Goal: Task Accomplishment & Management: Use online tool/utility

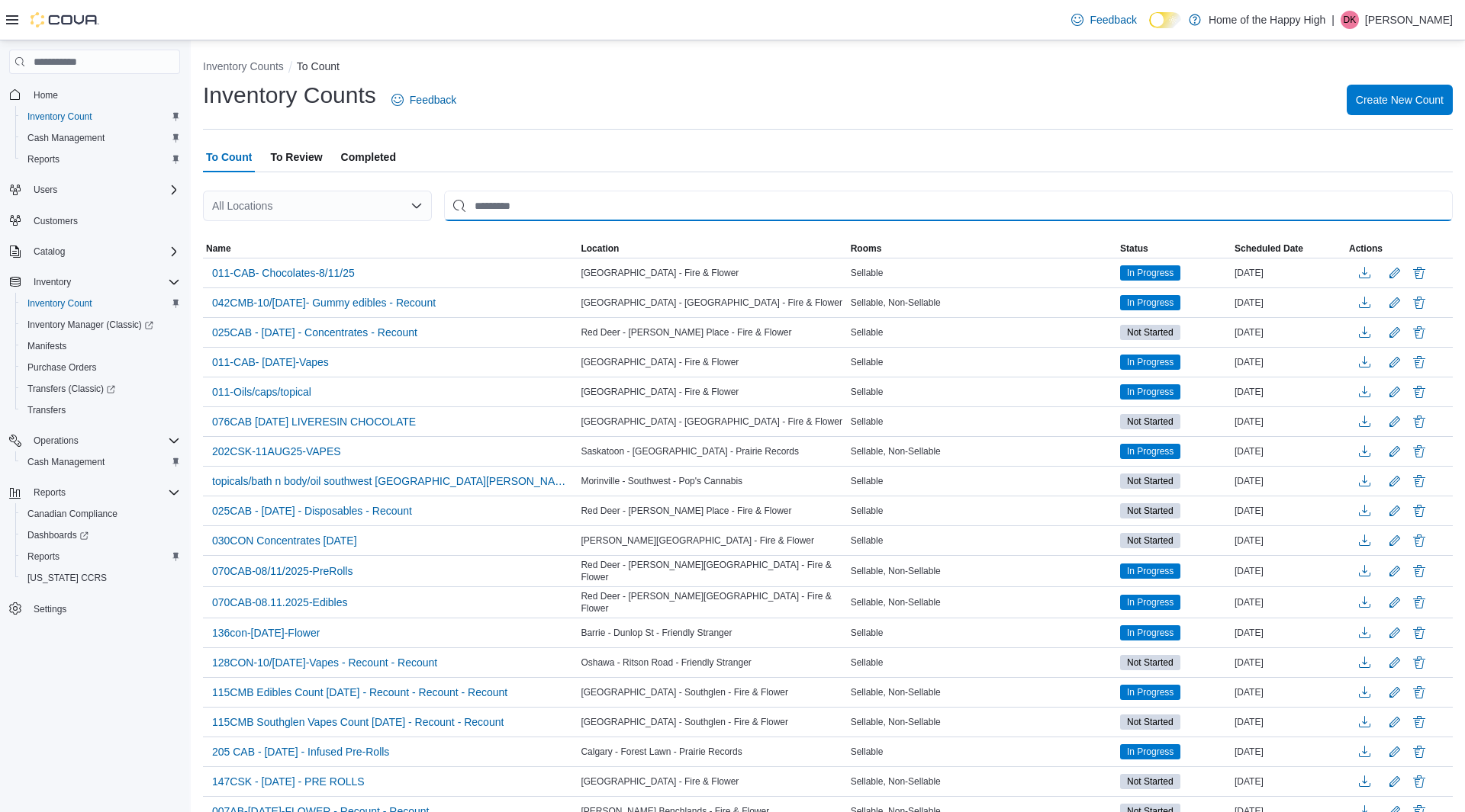
click at [588, 202] on input "This is a search bar. After typing your query, hit enter to filter the results …" at bounding box center [948, 206] width 1009 height 31
type input "********"
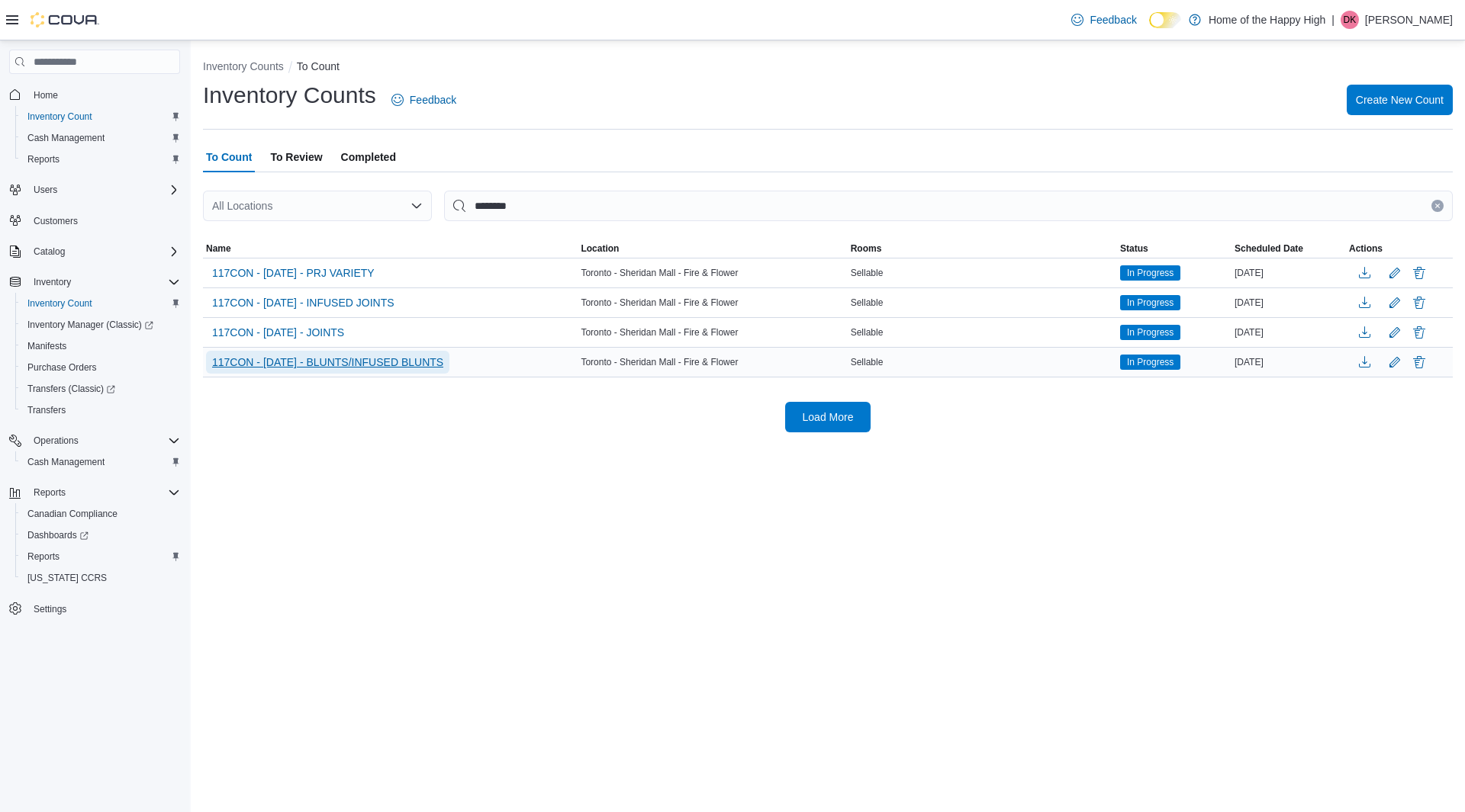
click at [392, 366] on span "117CON - [DATE] - BLUNTS/INFUSED BLUNTS" at bounding box center [328, 362] width 231 height 15
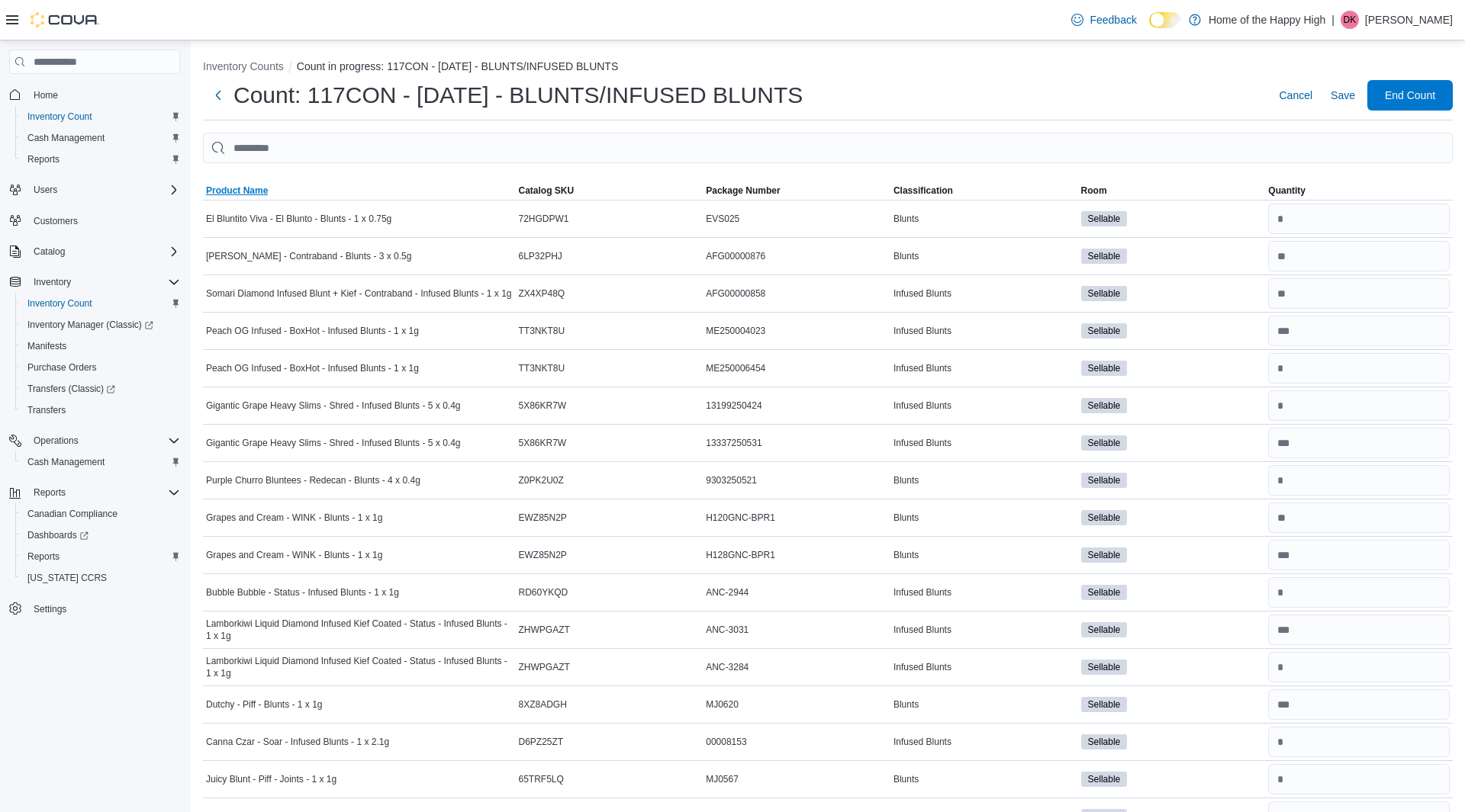
click at [260, 191] on span "Product Name" at bounding box center [237, 191] width 62 height 12
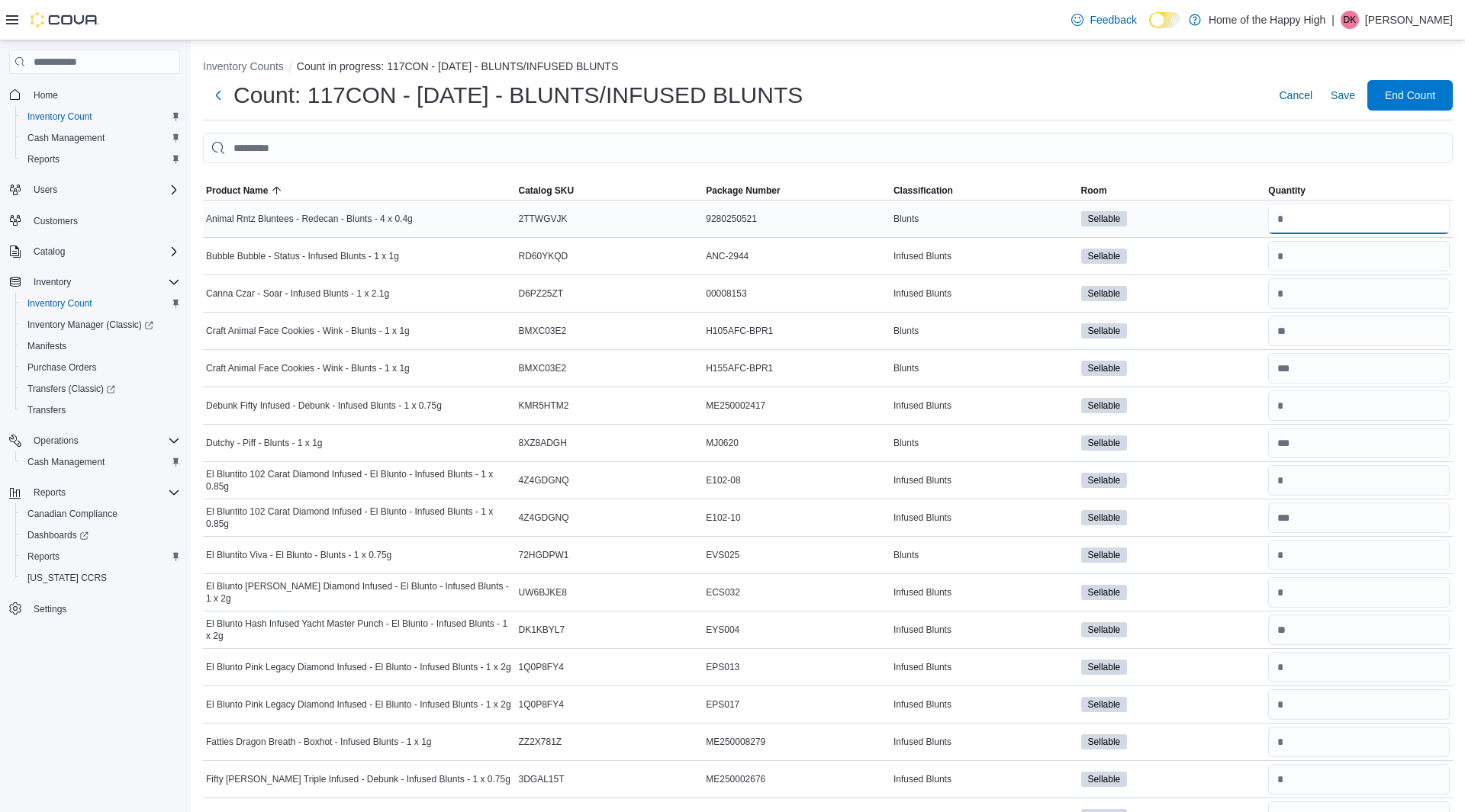
click at [1311, 230] on input "number" at bounding box center [1358, 219] width 181 height 31
click at [1296, 207] on input "number" at bounding box center [1358, 219] width 181 height 31
type input "**"
type input "*"
click at [1300, 297] on input "number" at bounding box center [1358, 294] width 181 height 31
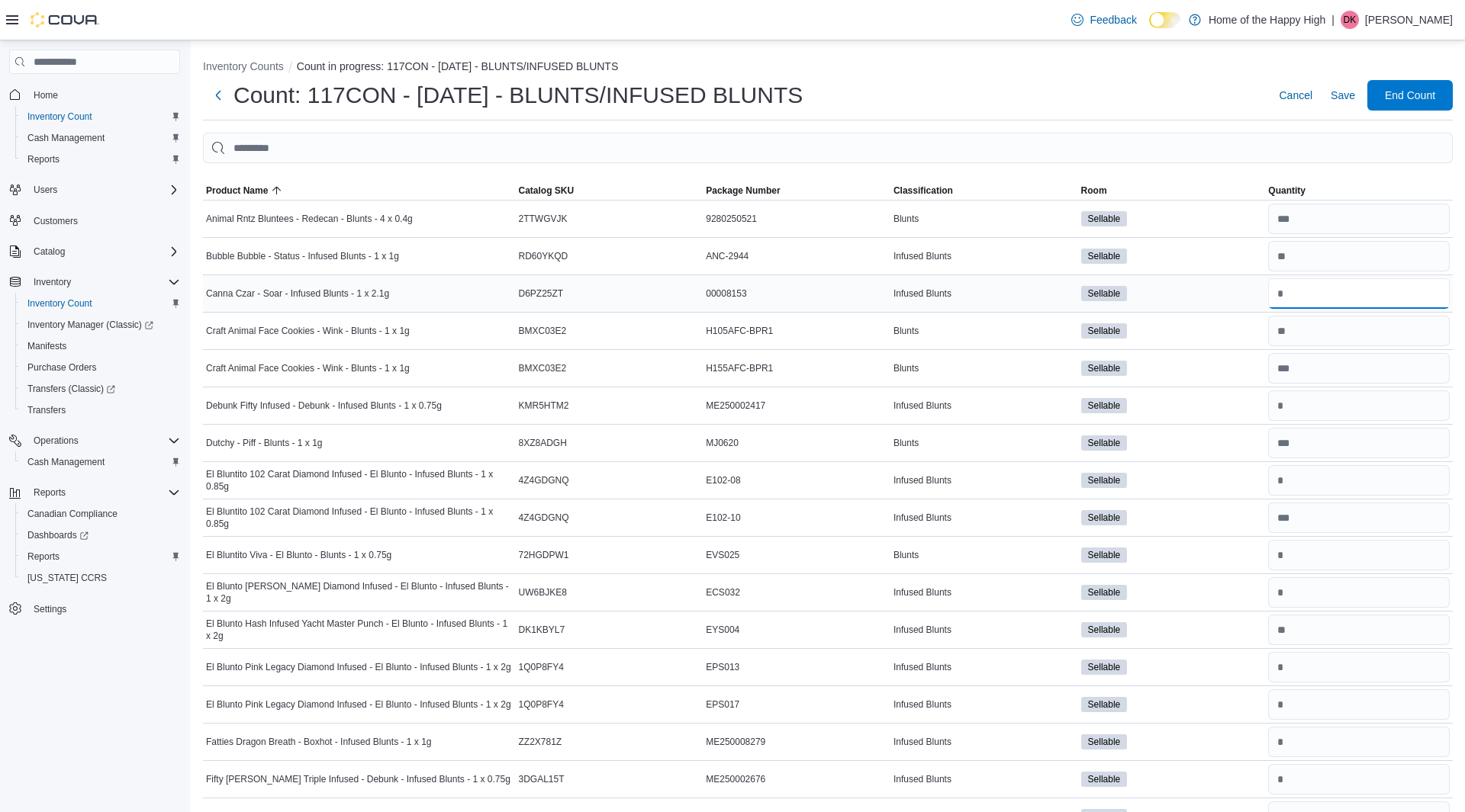
type input "*"
click at [1312, 368] on input "number" at bounding box center [1358, 368] width 181 height 31
click at [1307, 328] on input "number" at bounding box center [1358, 331] width 181 height 31
type input "*"
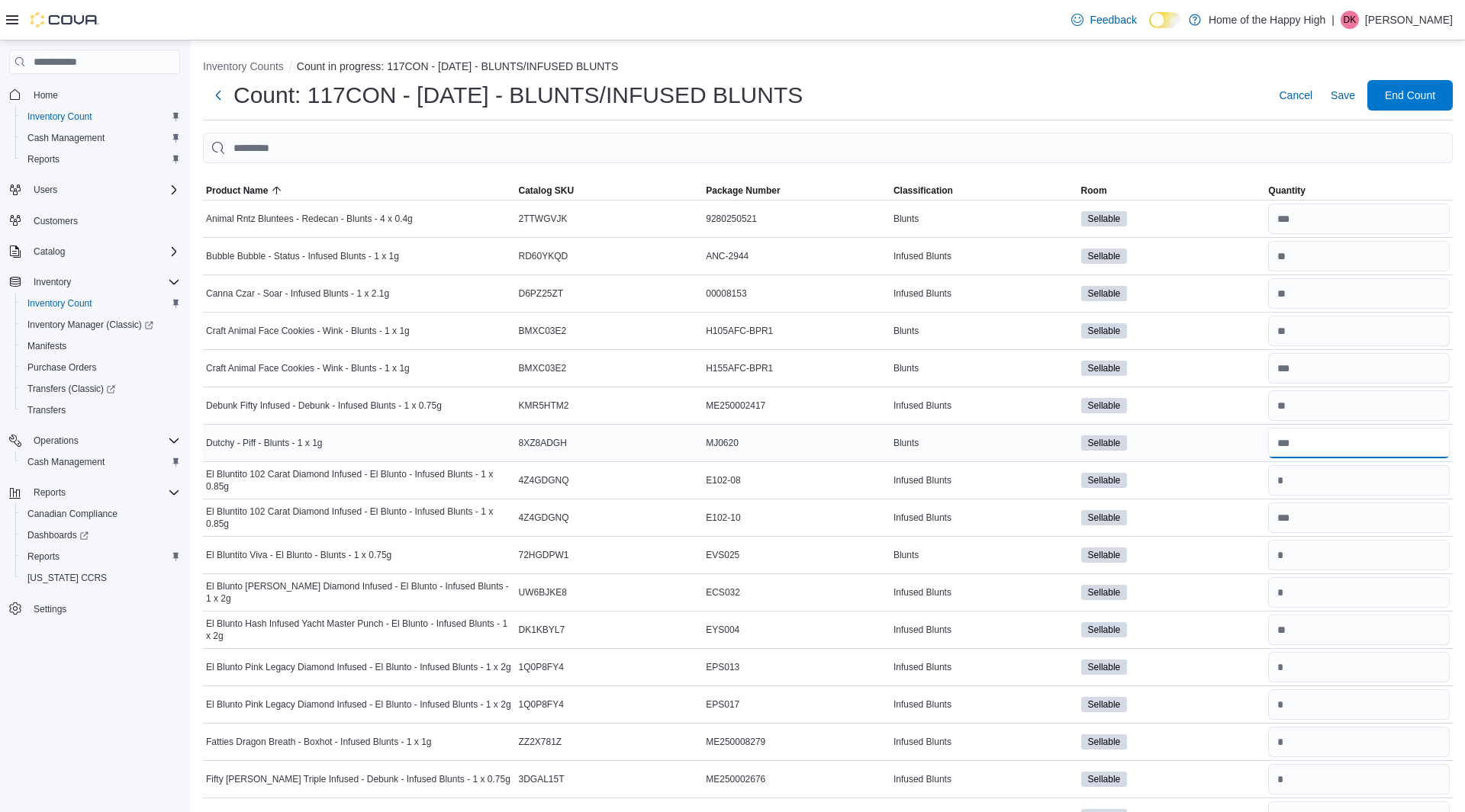
click at [1359, 439] on input "number" at bounding box center [1358, 443] width 181 height 31
type input "**"
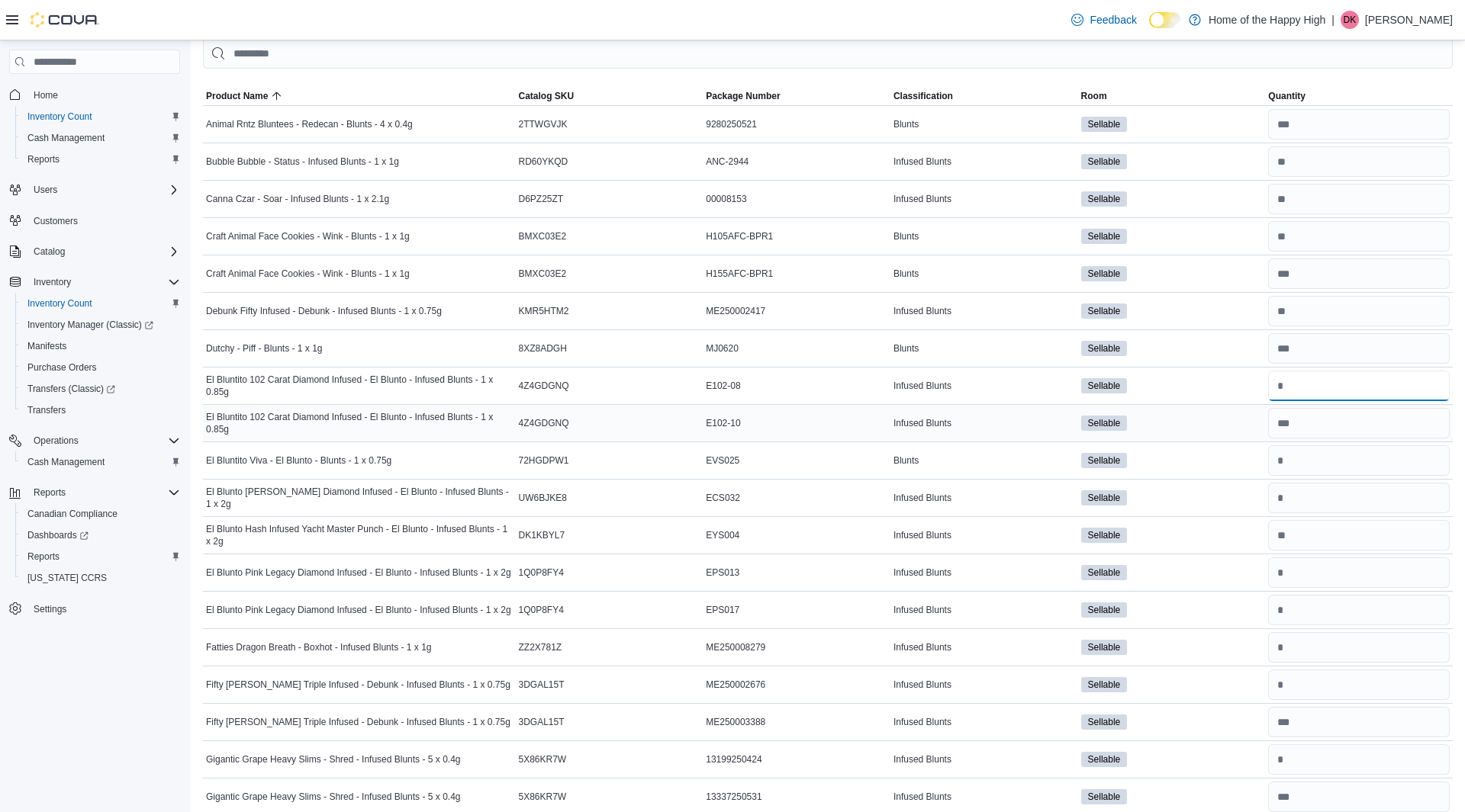
scroll to position [98, 0]
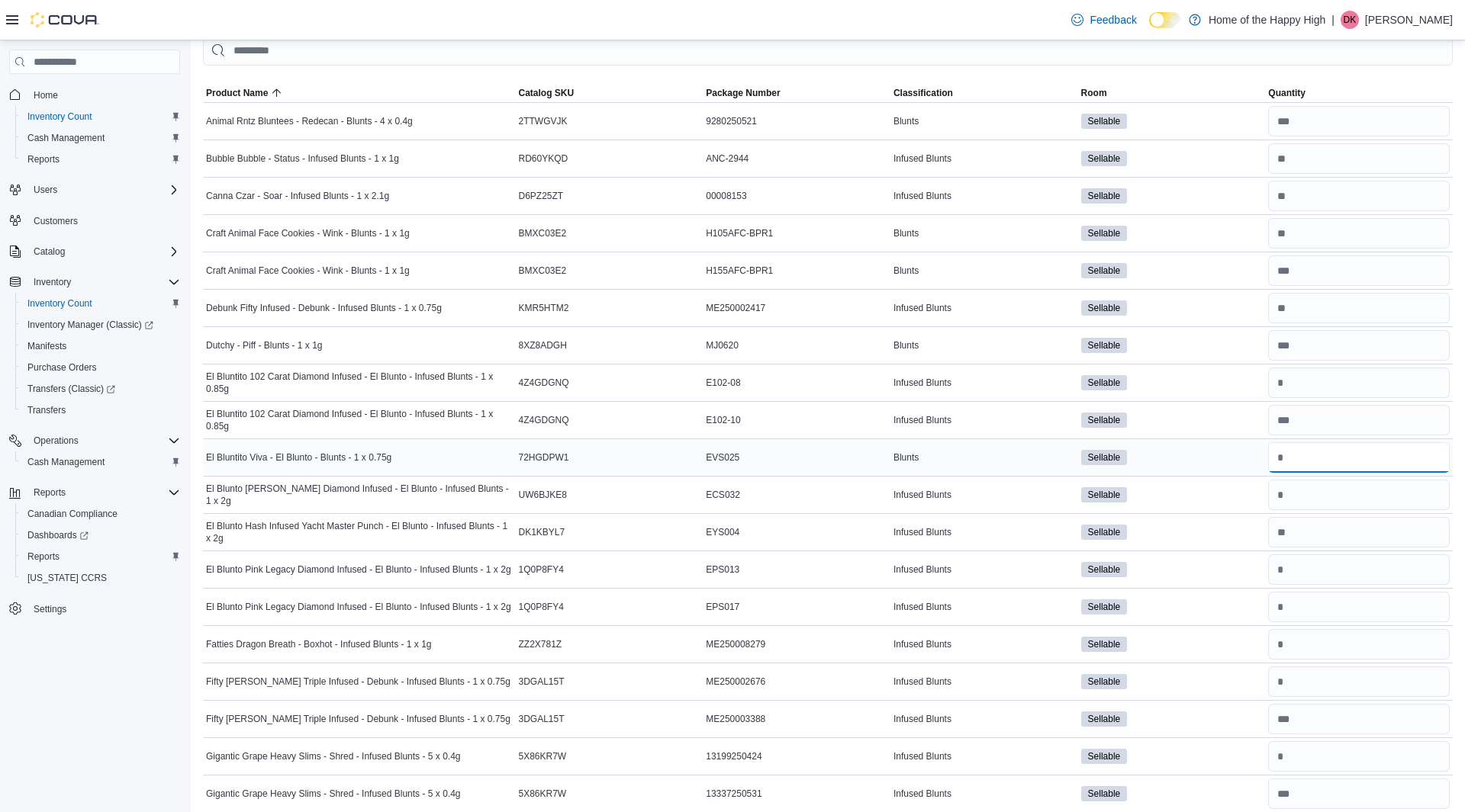
click at [1359, 462] on input "number" at bounding box center [1358, 458] width 181 height 31
type input "**"
click at [1355, 494] on input "number" at bounding box center [1358, 495] width 181 height 31
click at [1355, 494] on input "number" at bounding box center [1358, 495] width 181 height 31
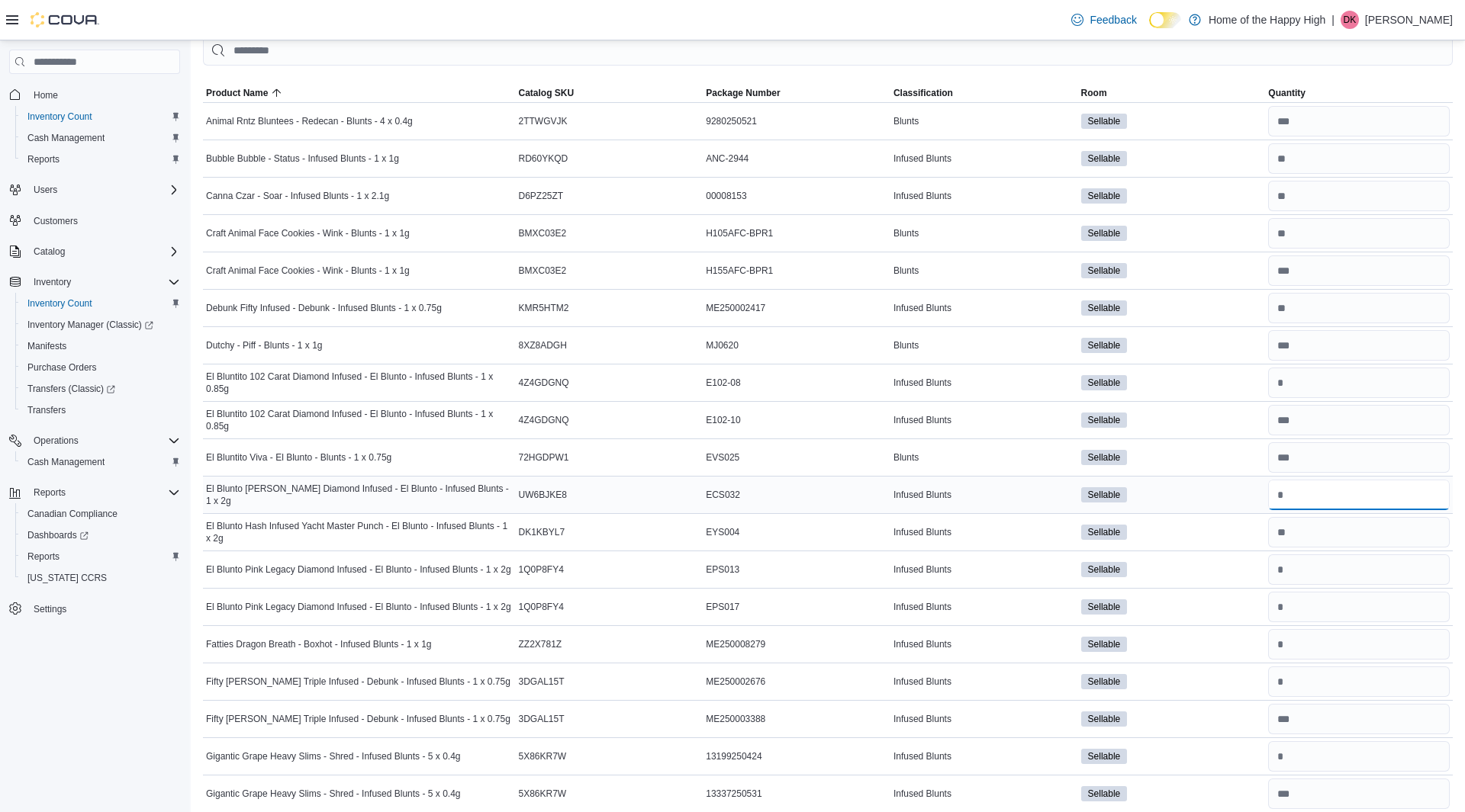
type input "**"
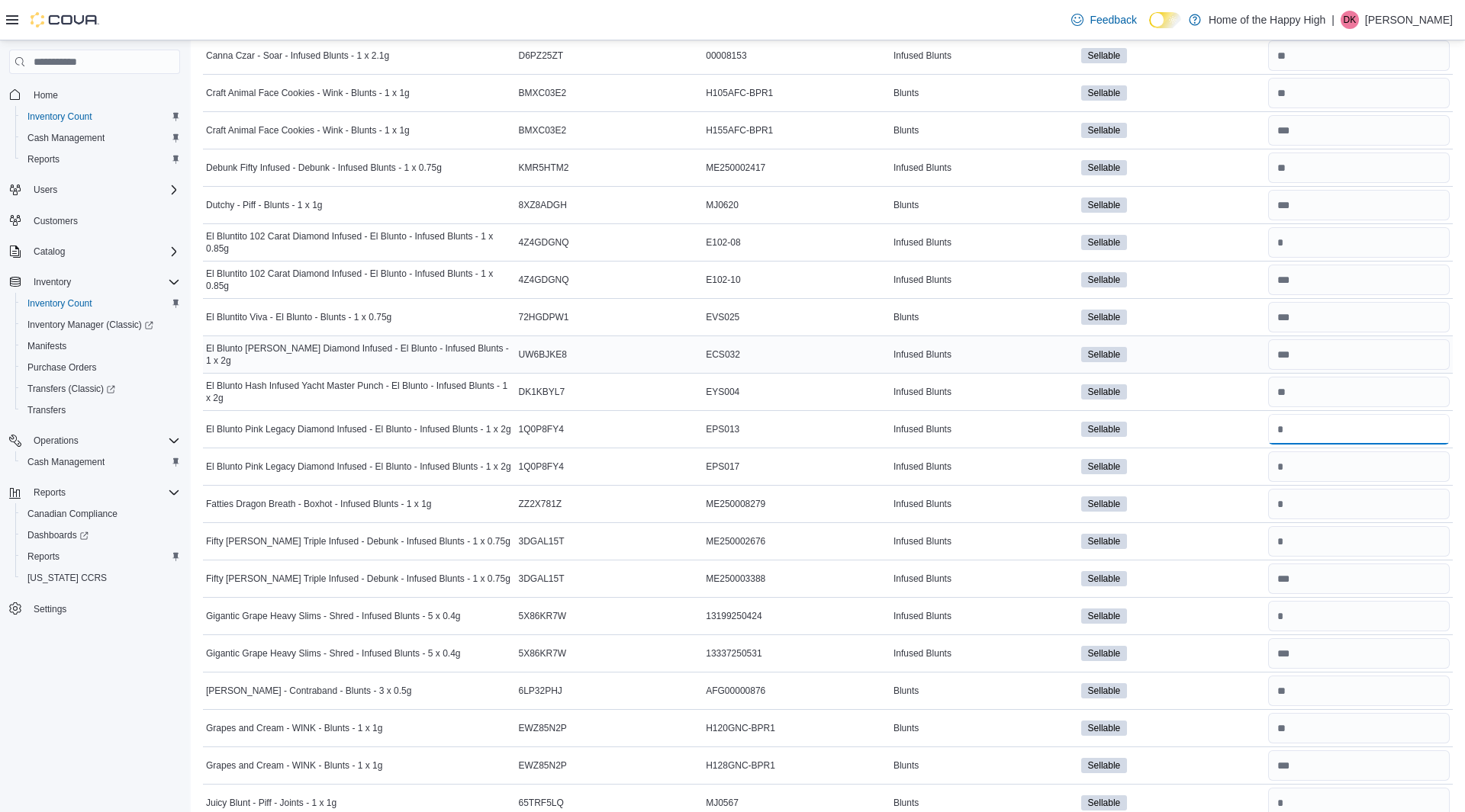
scroll to position [255, 0]
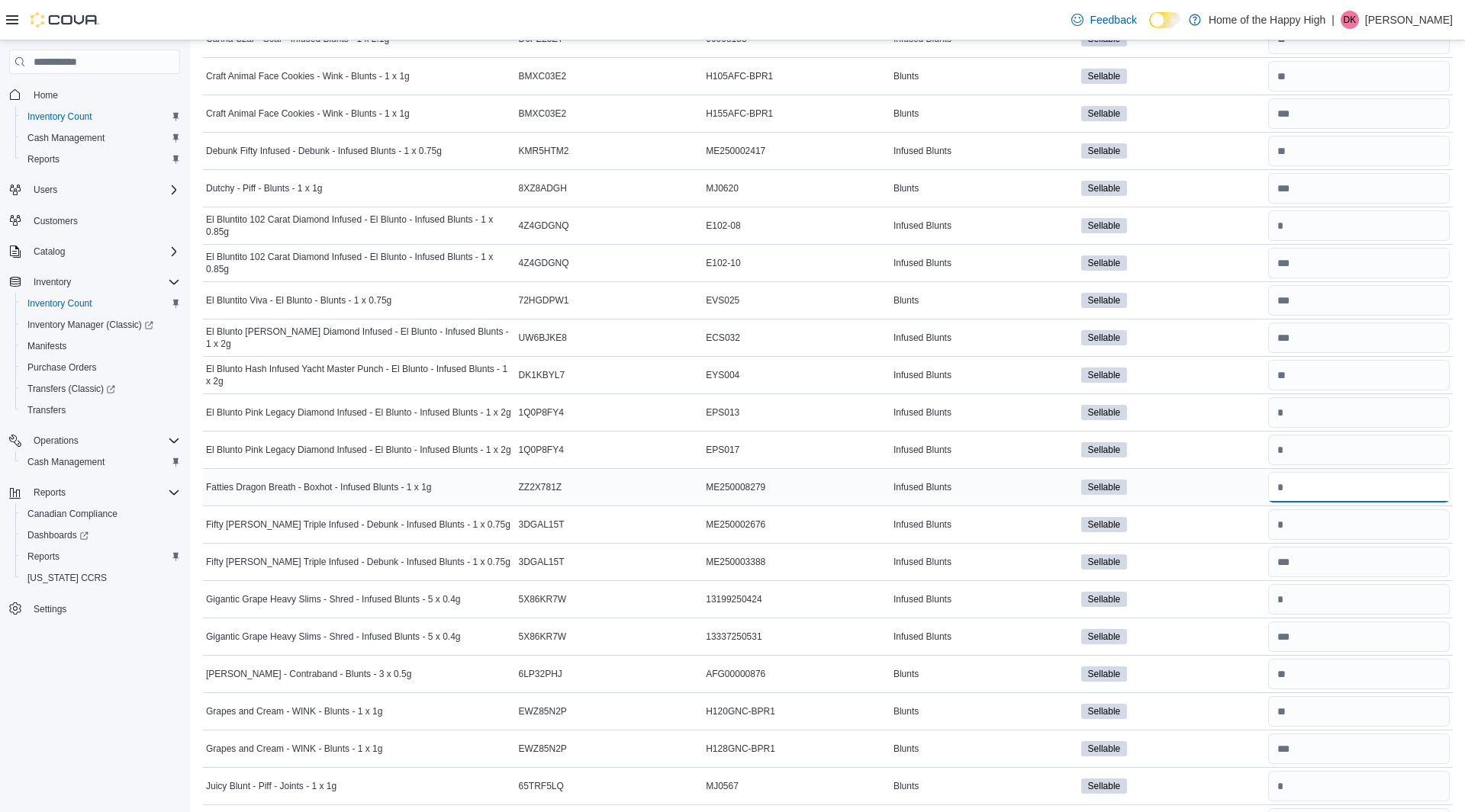
click at [1353, 491] on input "number" at bounding box center [1358, 488] width 181 height 31
type input "**"
click at [1352, 510] on input "number" at bounding box center [1358, 525] width 181 height 31
click at [1292, 152] on input "number" at bounding box center [1358, 151] width 181 height 31
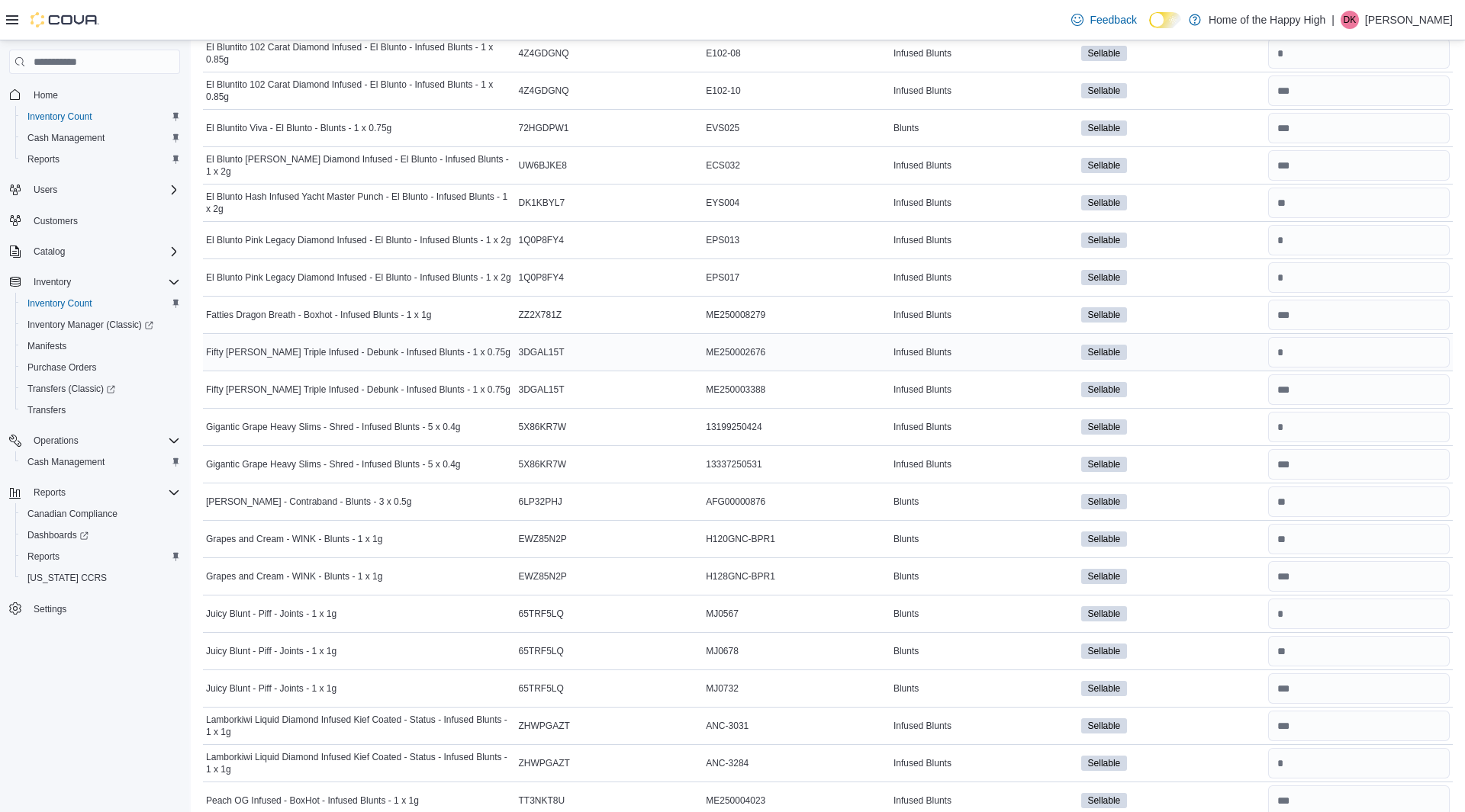
scroll to position [429, 0]
type input "*"
click at [1376, 434] on input "number" at bounding box center [1358, 426] width 181 height 31
type input "*"
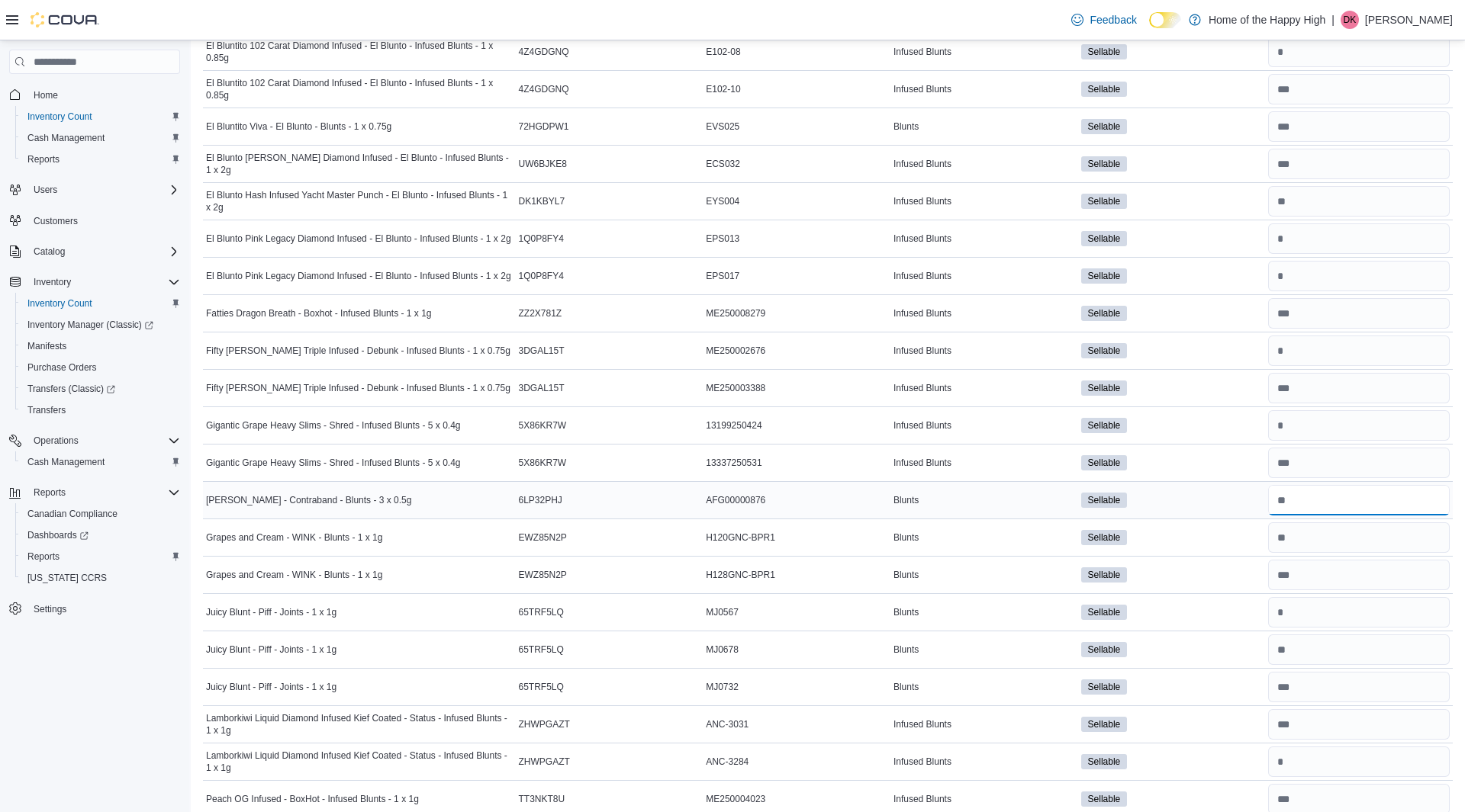
click at [1380, 492] on input "number" at bounding box center [1358, 501] width 181 height 31
type input "**"
click at [1377, 560] on input "number" at bounding box center [1358, 576] width 181 height 31
type input "**"
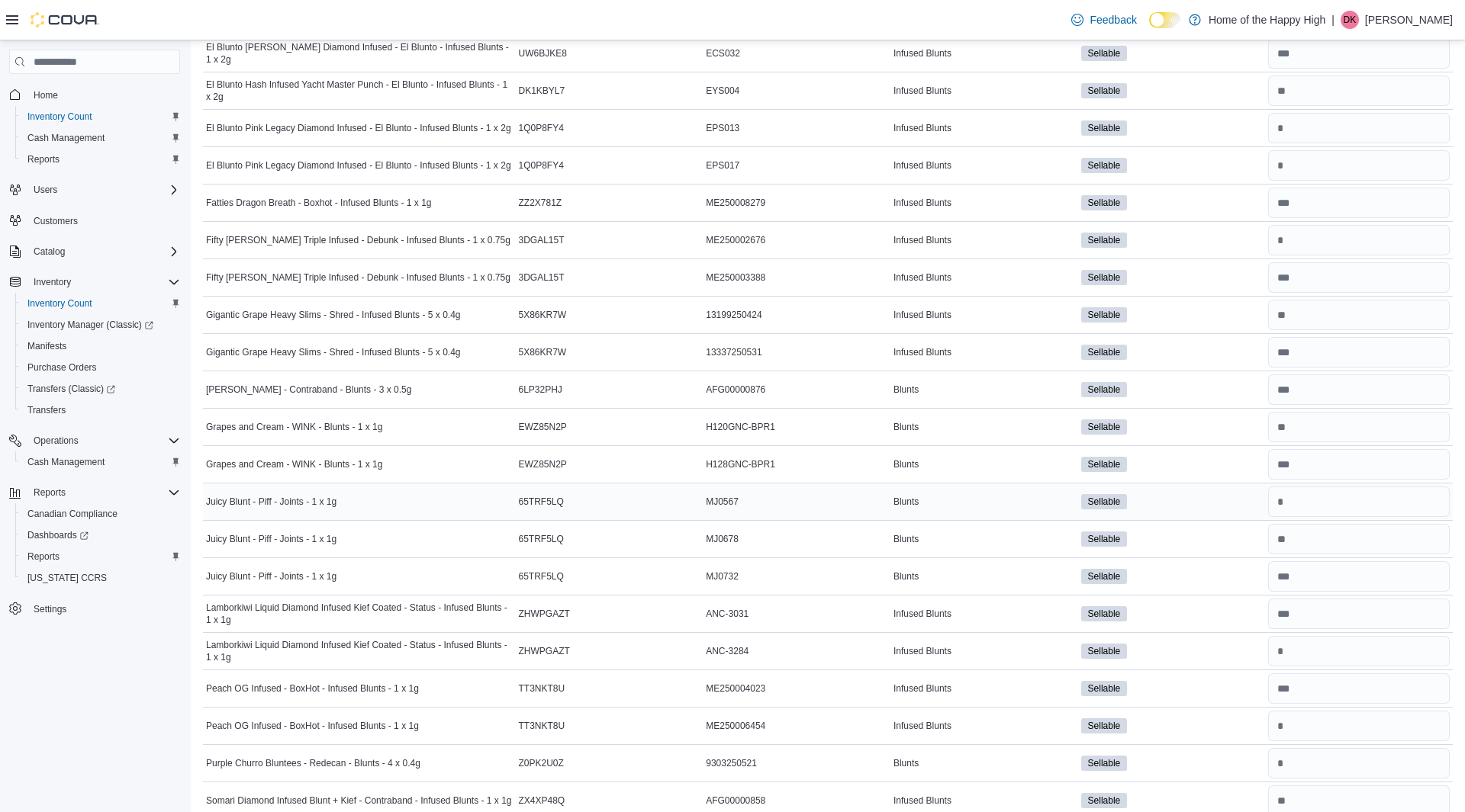
scroll to position [545, 0]
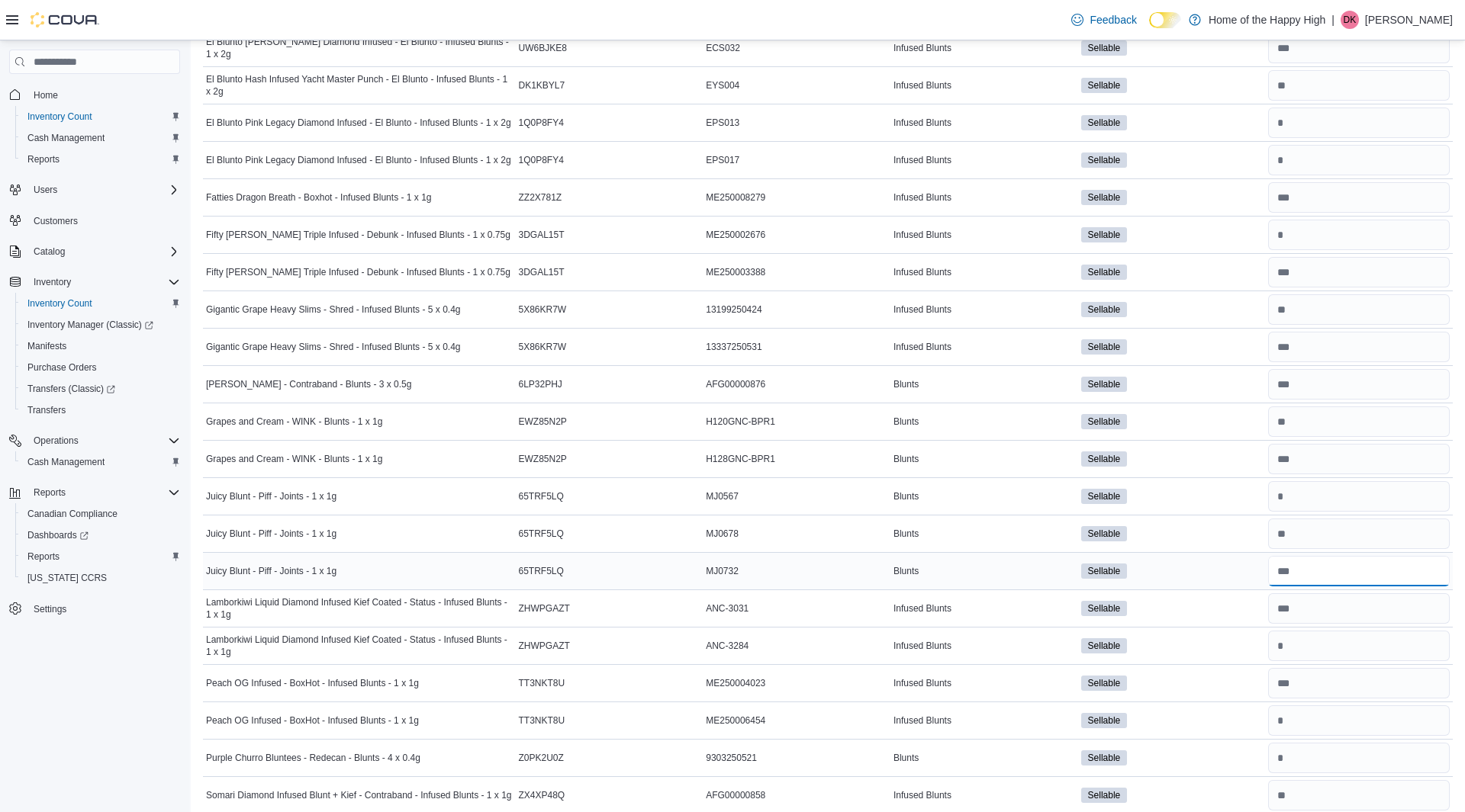
click at [1388, 576] on input "number" at bounding box center [1358, 572] width 181 height 31
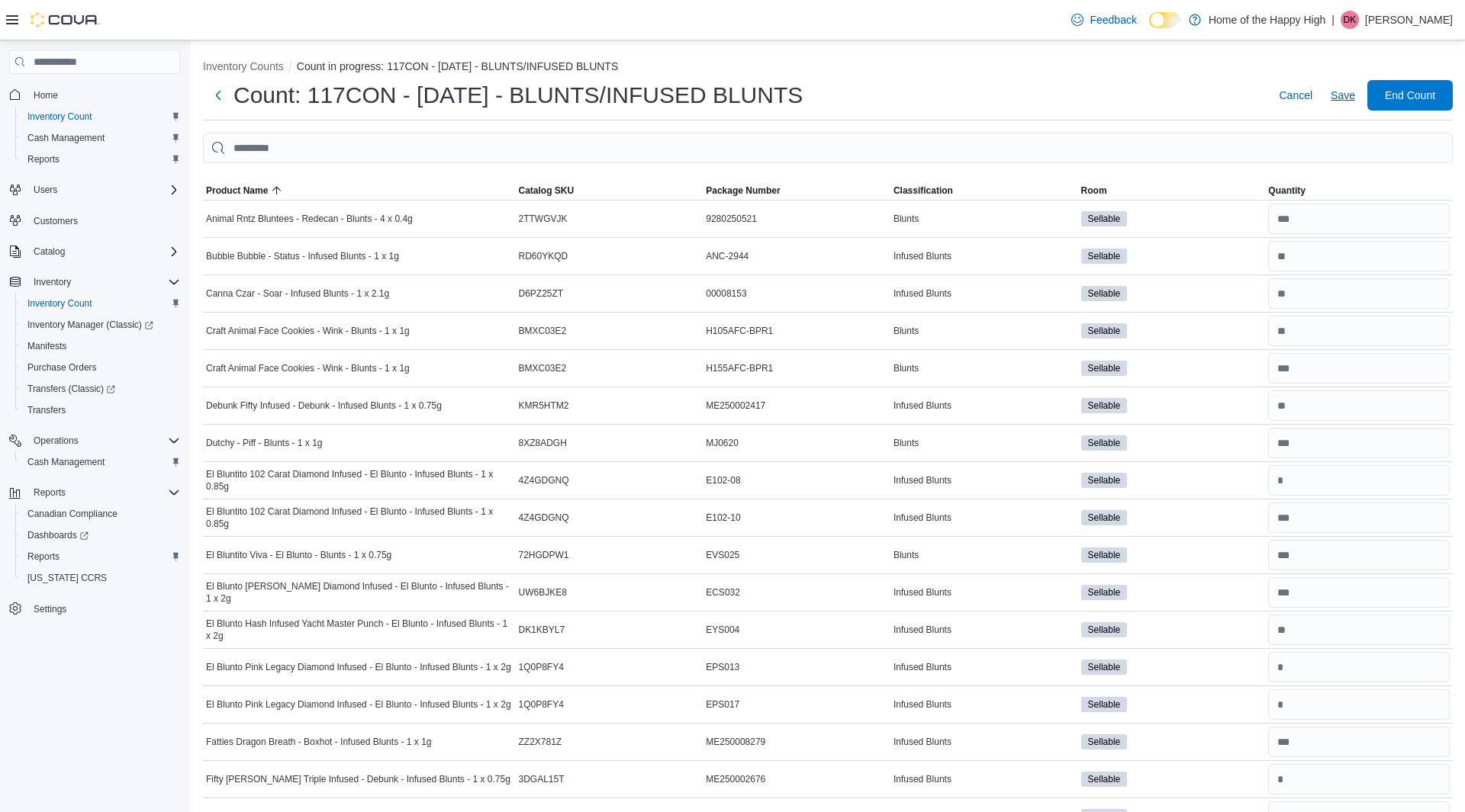
type input "**"
click at [1338, 96] on span "Save" at bounding box center [1343, 96] width 24 height 15
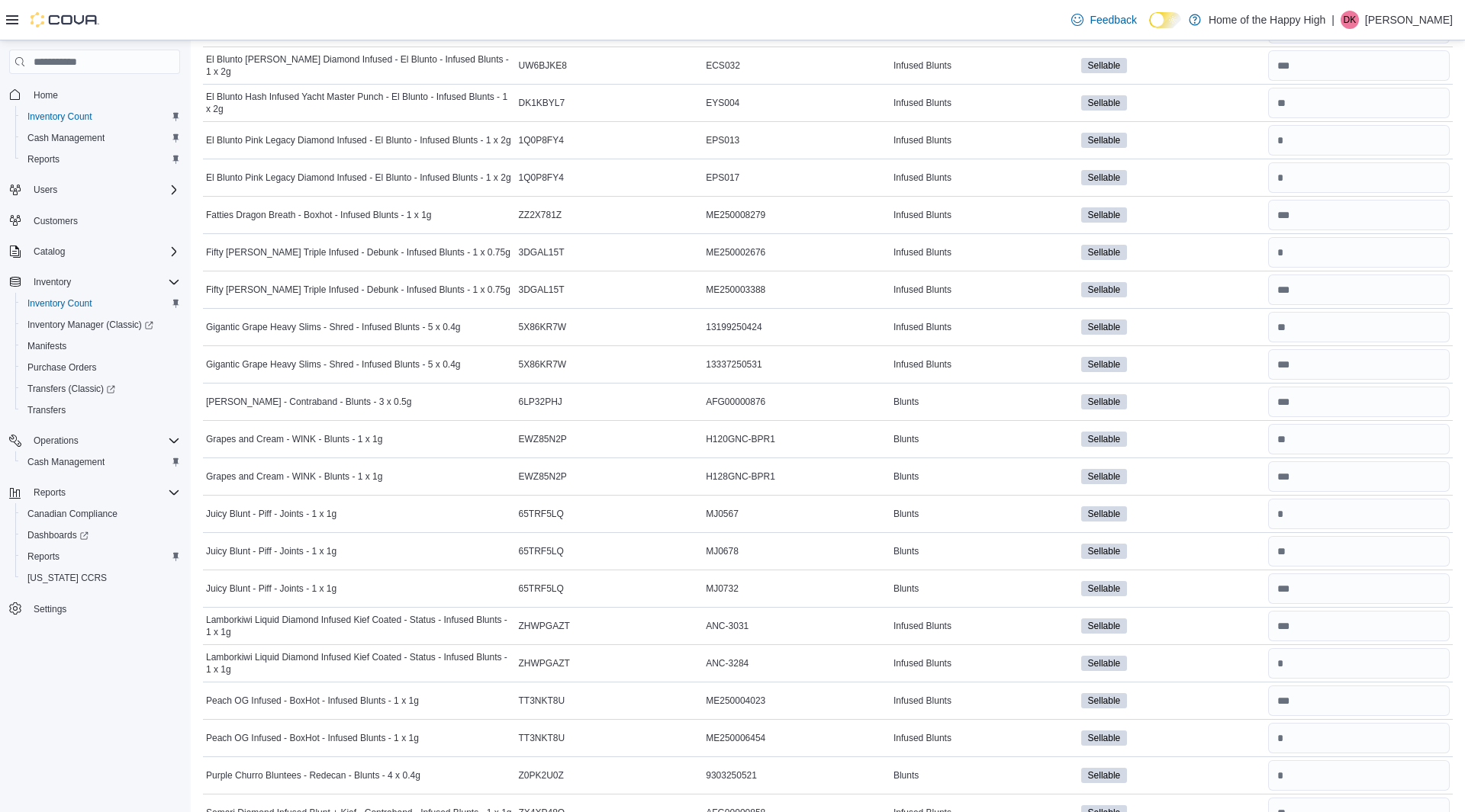
scroll to position [547, 0]
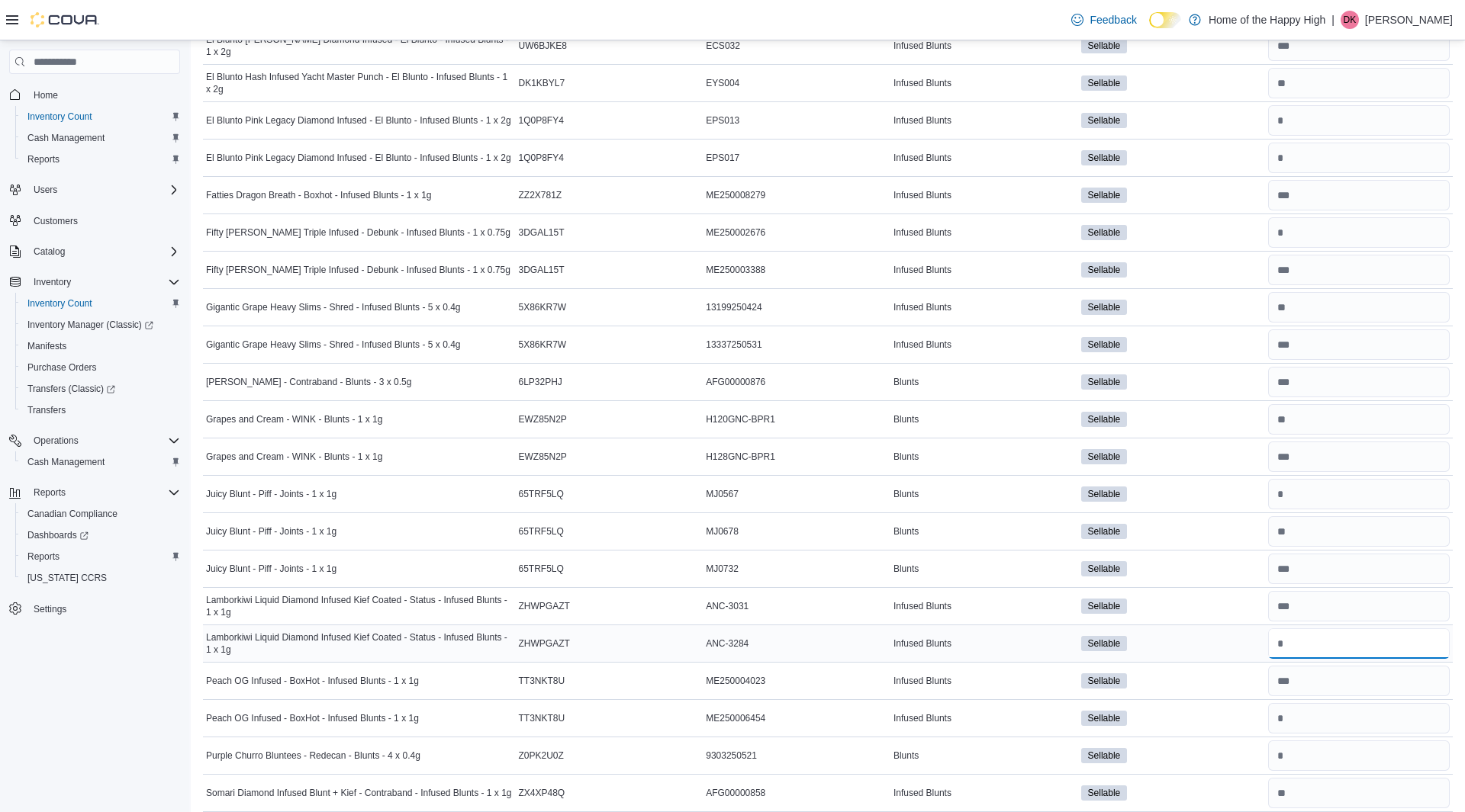
click at [1325, 629] on input "number" at bounding box center [1358, 644] width 181 height 31
type input "*"
click at [1323, 709] on input "number" at bounding box center [1358, 719] width 181 height 31
type input "*"
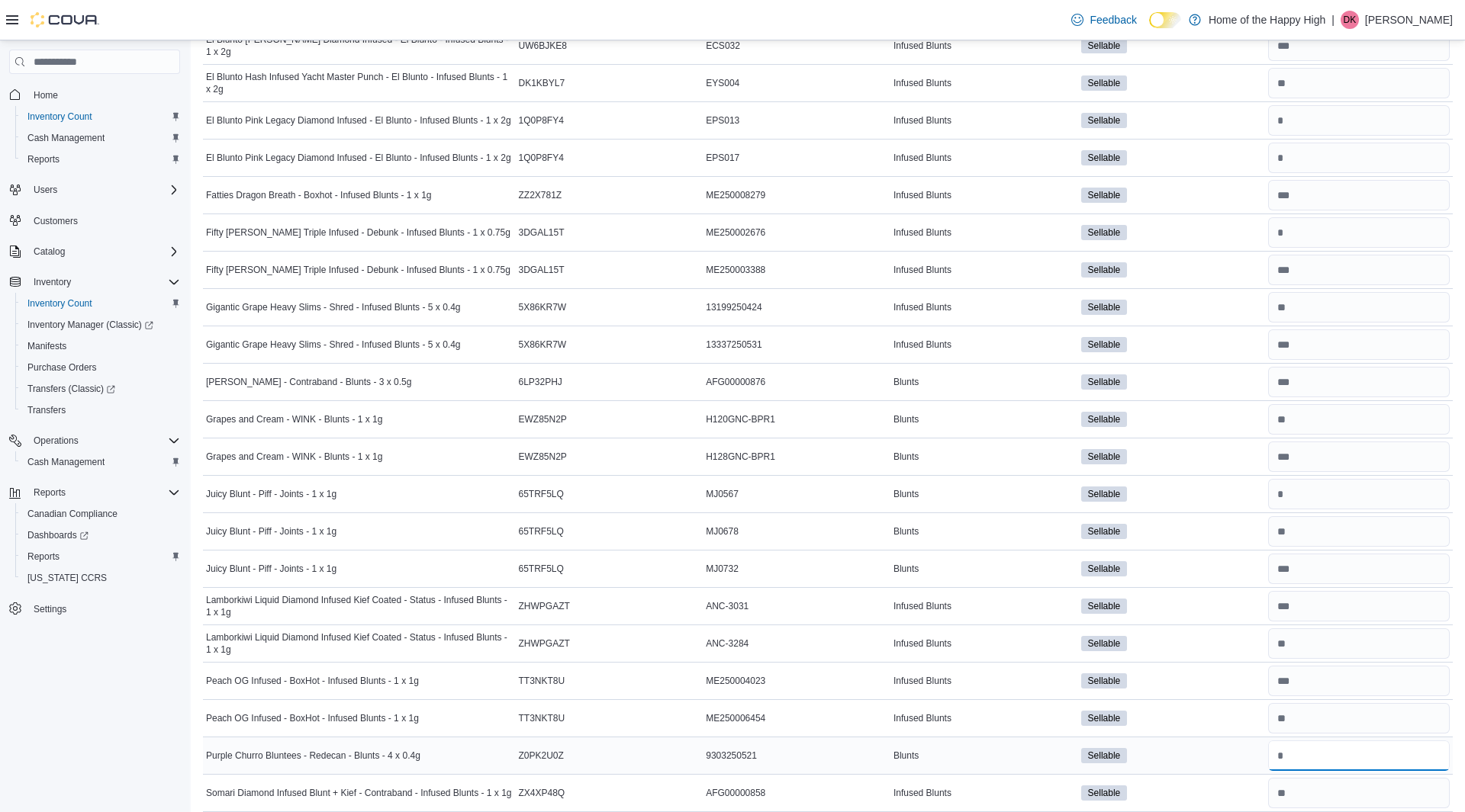
click at [1322, 750] on input "number" at bounding box center [1358, 756] width 181 height 31
type input "*"
click at [1328, 779] on input "number" at bounding box center [1358, 794] width 181 height 31
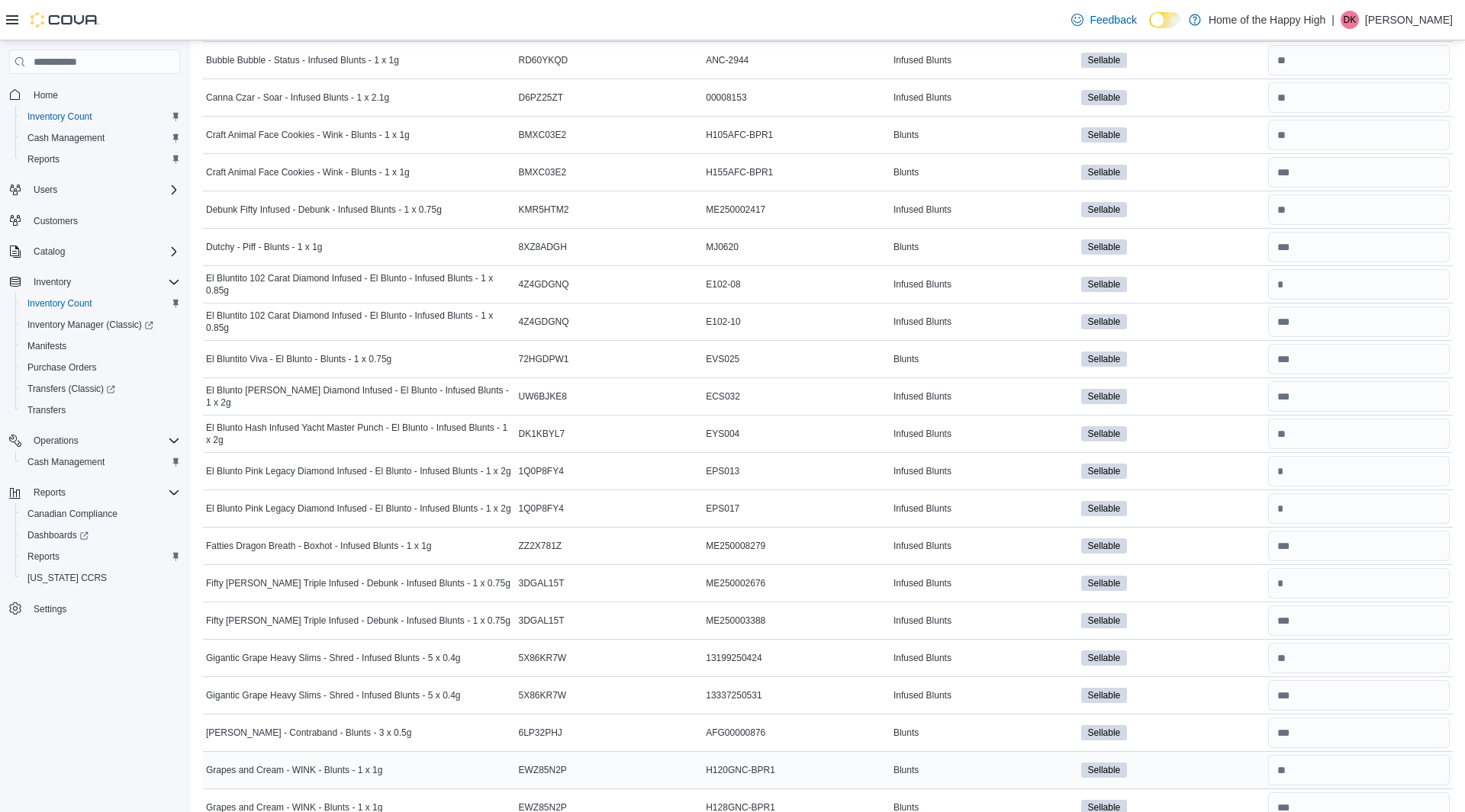
scroll to position [0, 0]
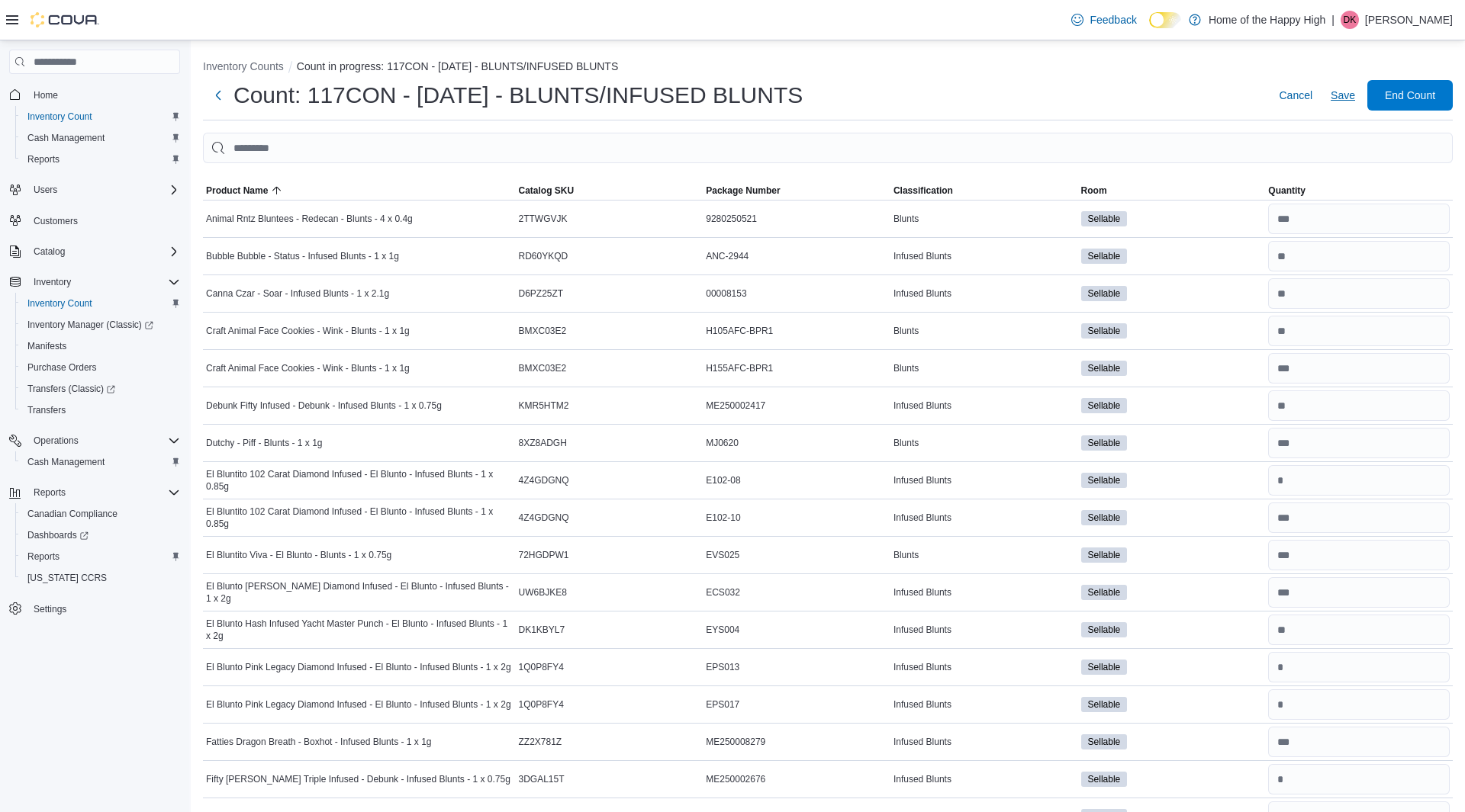
type input "*"
click at [1336, 102] on span "Save" at bounding box center [1343, 96] width 24 height 15
click at [1369, 664] on input "number" at bounding box center [1358, 667] width 181 height 31
click at [1367, 664] on input "number" at bounding box center [1358, 667] width 181 height 31
type input "*"
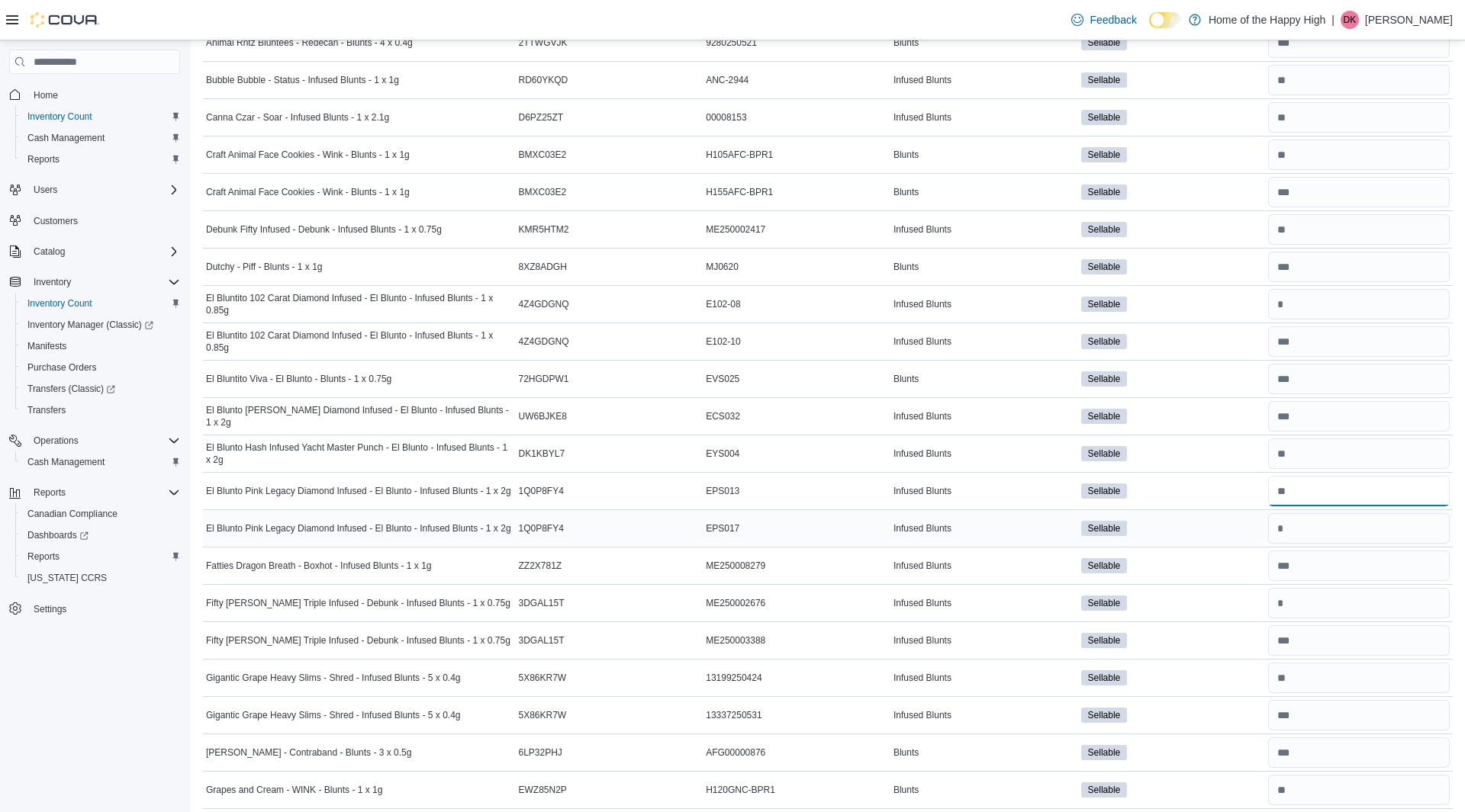
scroll to position [183, 0]
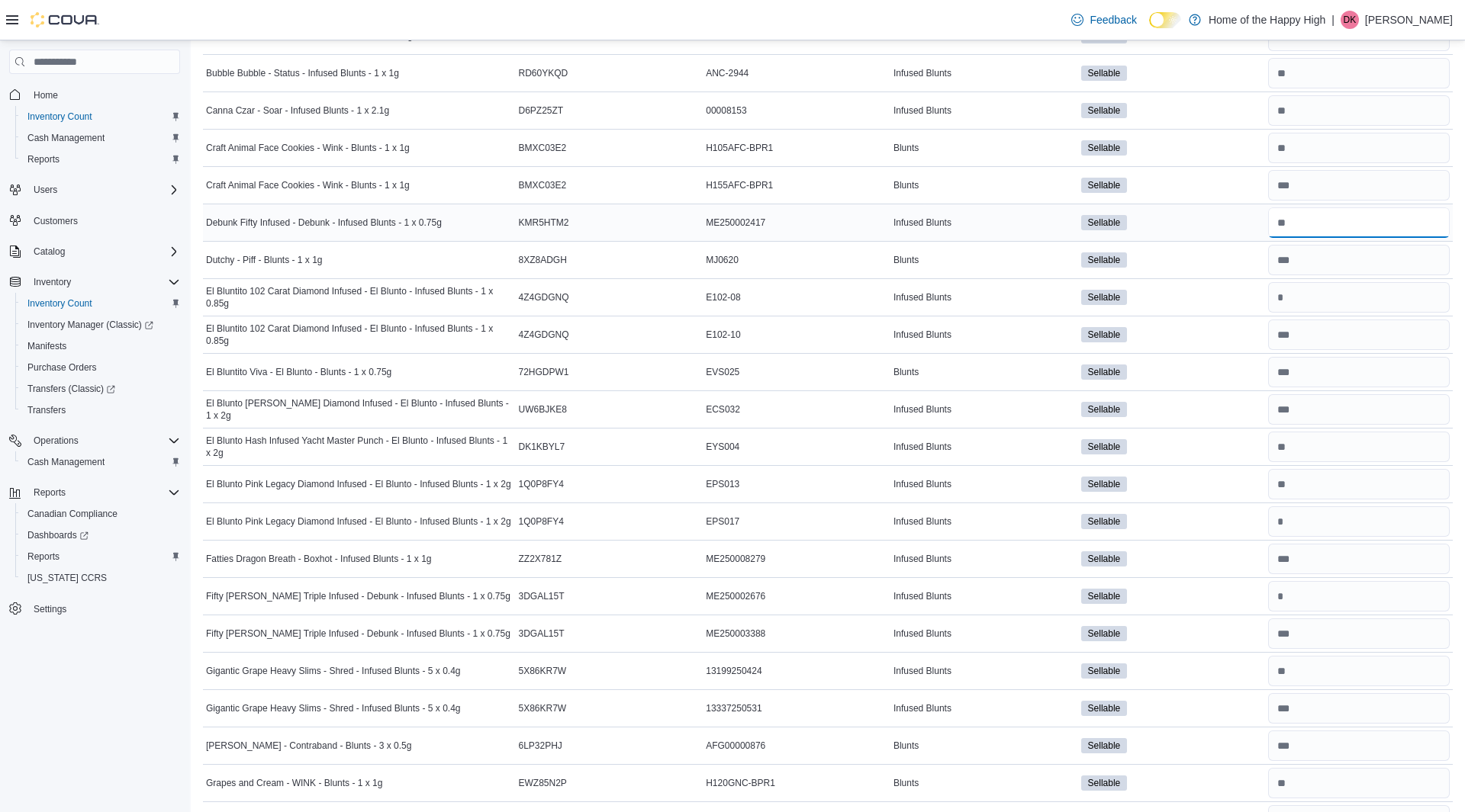
click at [1306, 223] on input "number" at bounding box center [1358, 223] width 181 height 31
type input "*"
click at [1337, 591] on input "number" at bounding box center [1358, 596] width 181 height 31
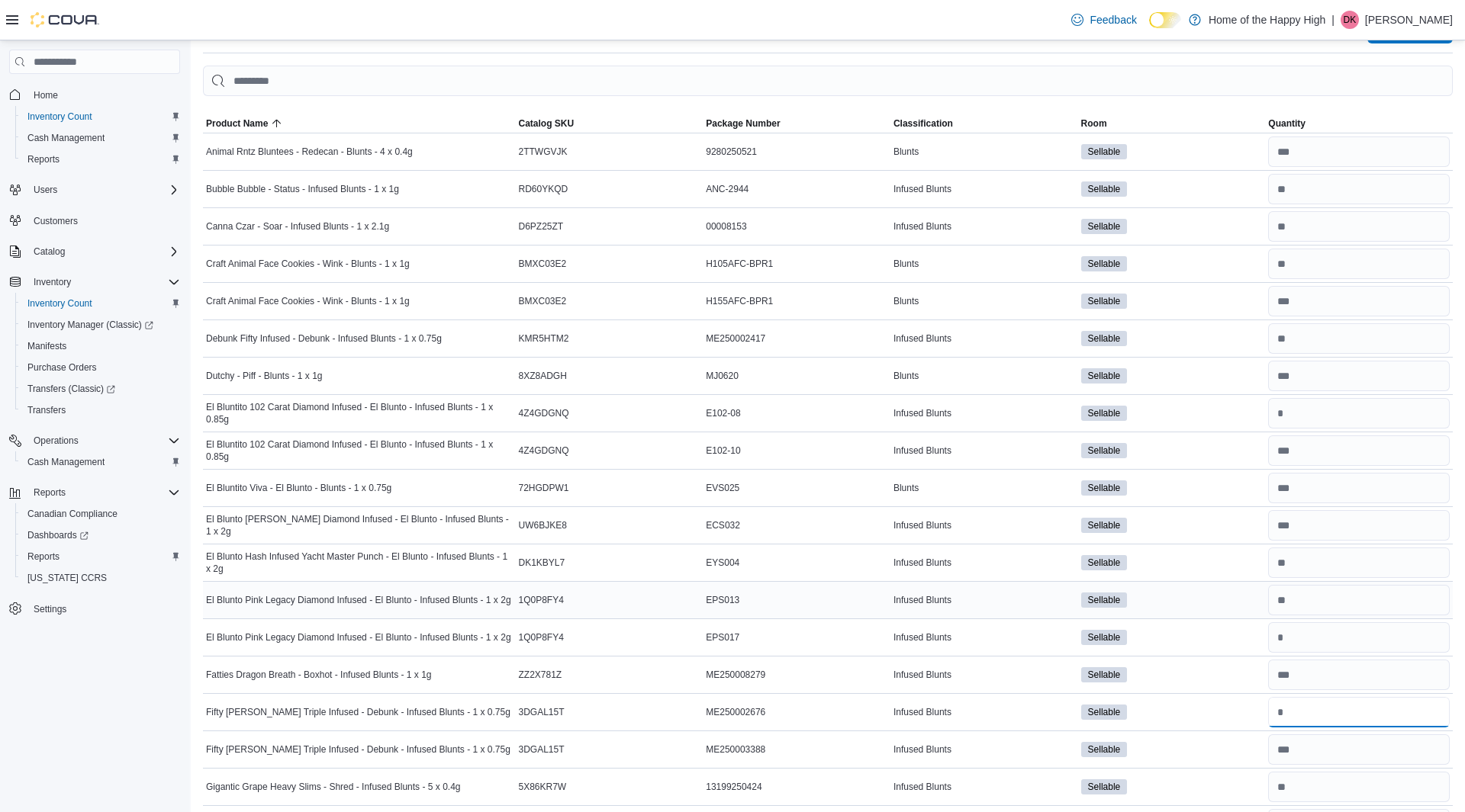
scroll to position [0, 0]
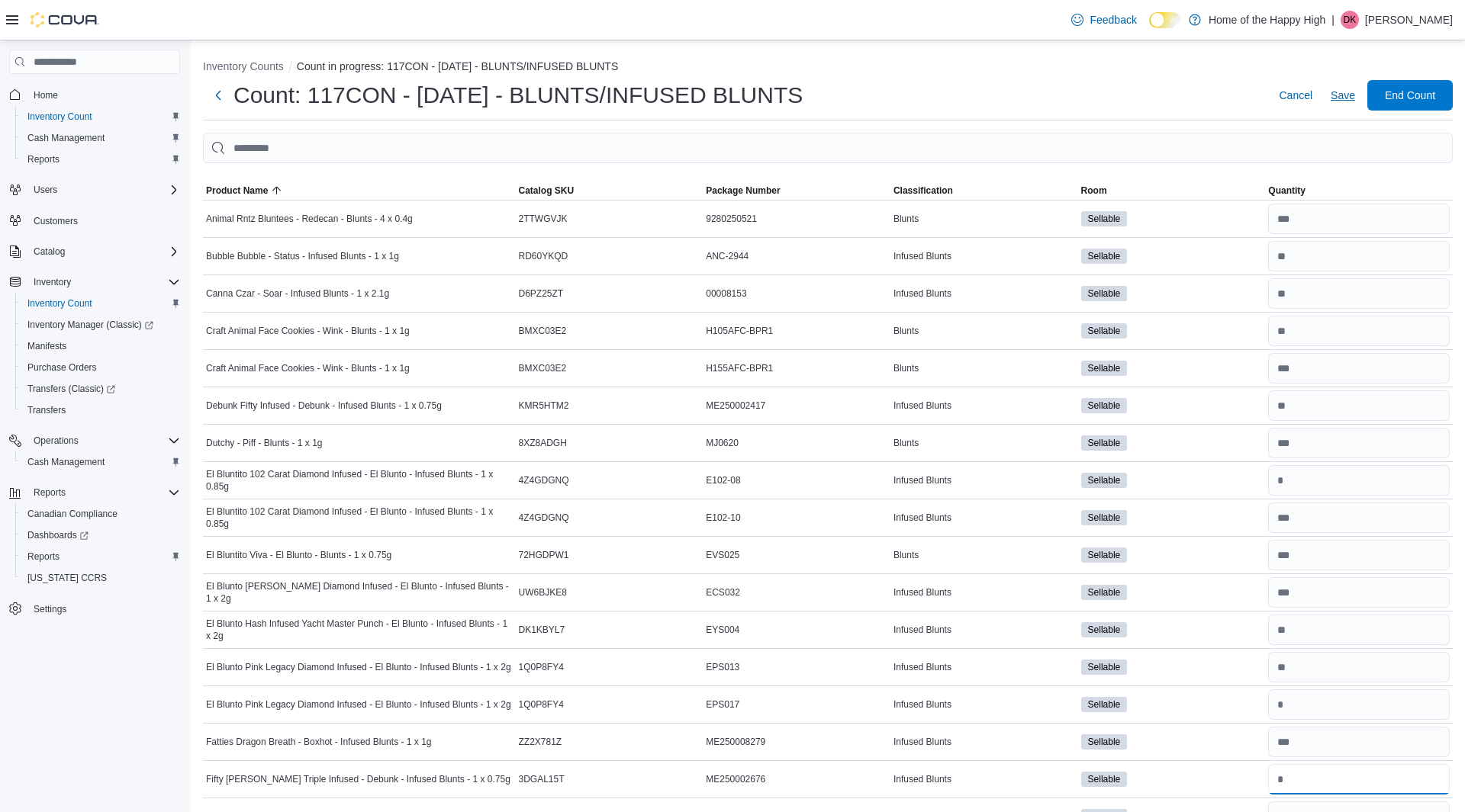
type input "*"
click at [1338, 93] on span "Save" at bounding box center [1343, 96] width 24 height 15
click at [1336, 477] on input "number" at bounding box center [1358, 481] width 181 height 31
click at [1324, 481] on input "number" at bounding box center [1358, 481] width 181 height 31
type input "*"
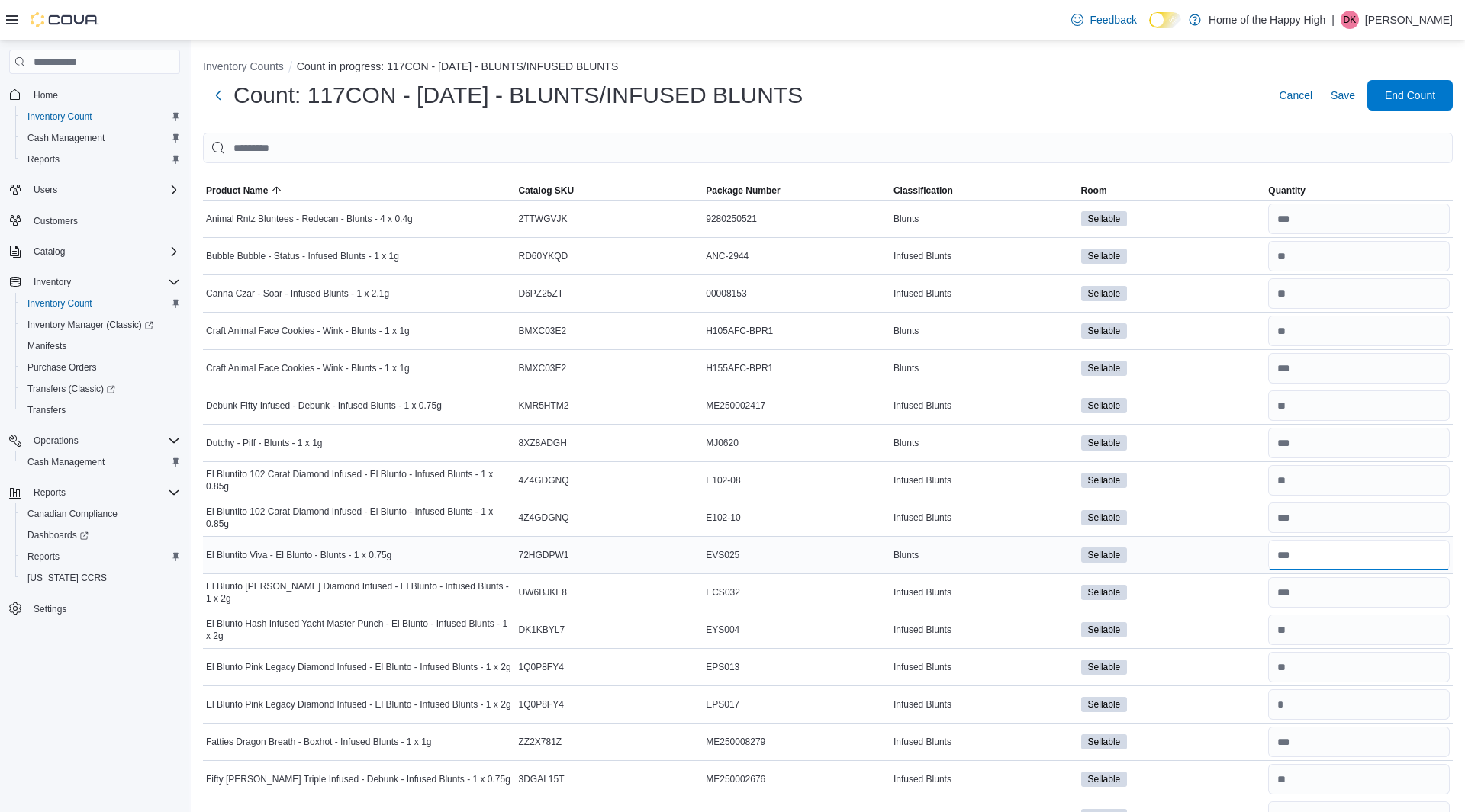
click at [1326, 548] on input "number" at bounding box center [1358, 556] width 181 height 31
type input "**"
click at [1348, 100] on span "Save" at bounding box center [1343, 96] width 24 height 15
click at [1406, 80] on div "Cancel Save End Count" at bounding box center [1362, 96] width 180 height 31
click at [1412, 106] on span "End Count" at bounding box center [1410, 95] width 67 height 31
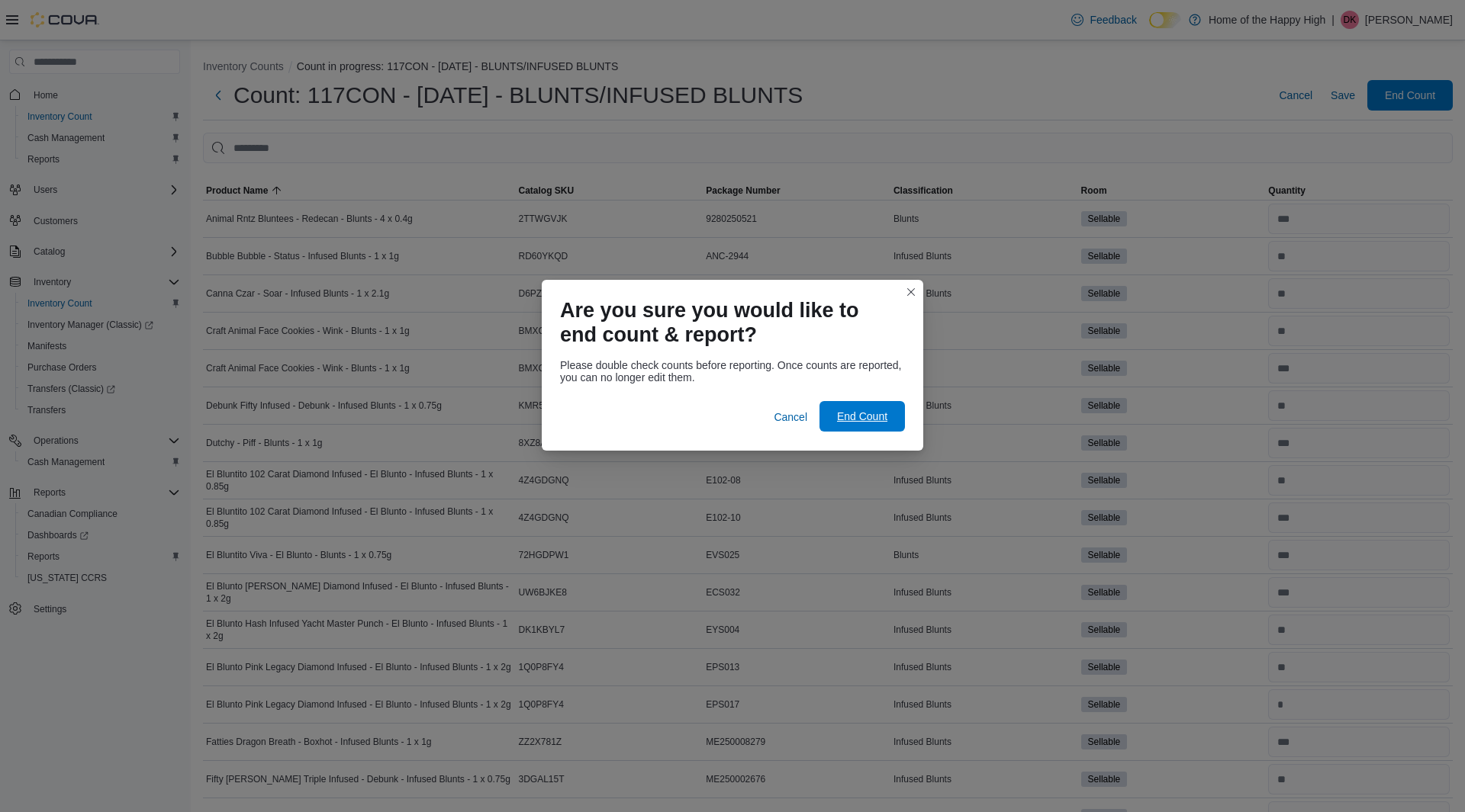
click at [863, 423] on span "End Count" at bounding box center [862, 416] width 51 height 15
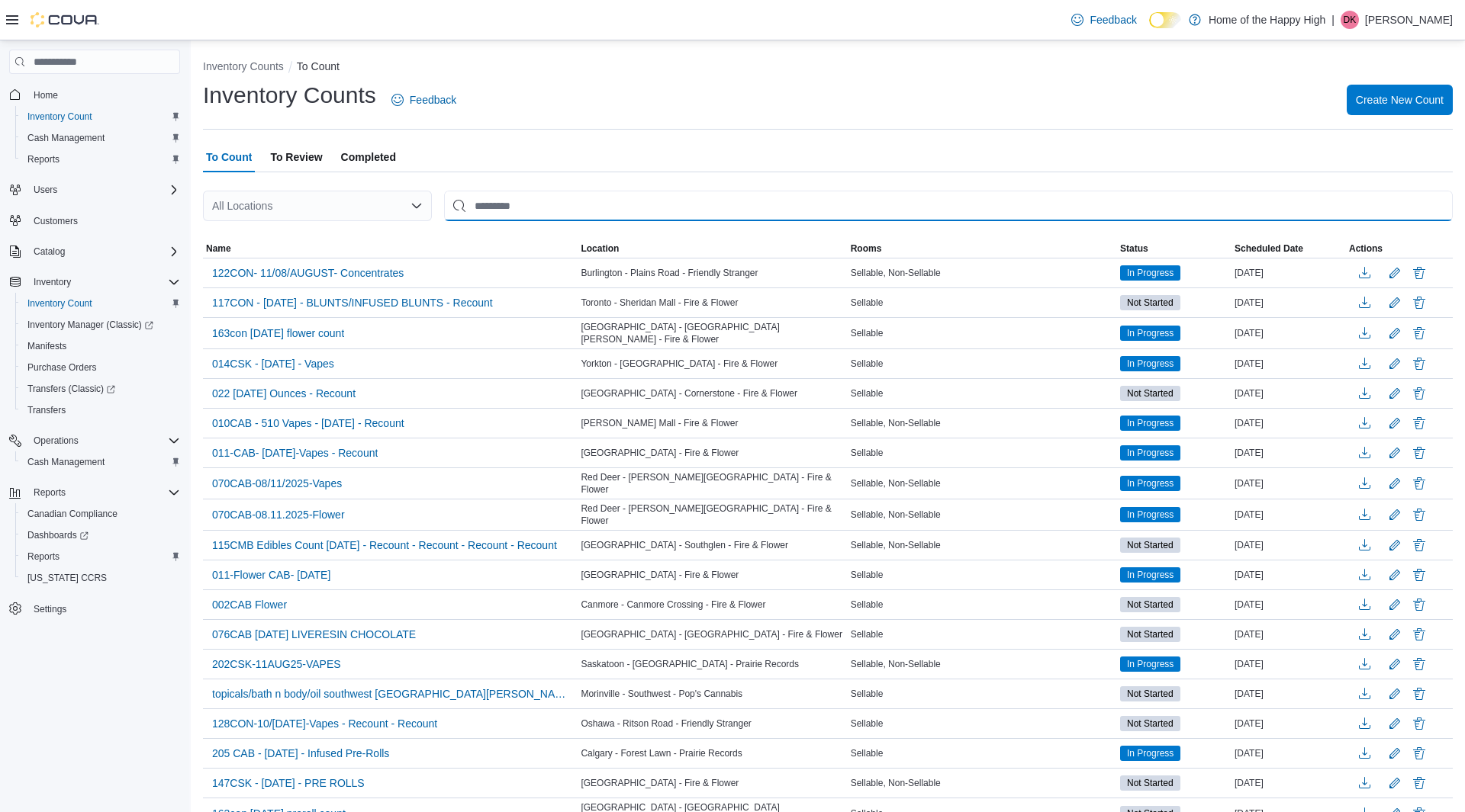
click at [652, 204] on input "This is a search bar. After typing your query, hit enter to filter the results …" at bounding box center [948, 206] width 1009 height 31
type input "********"
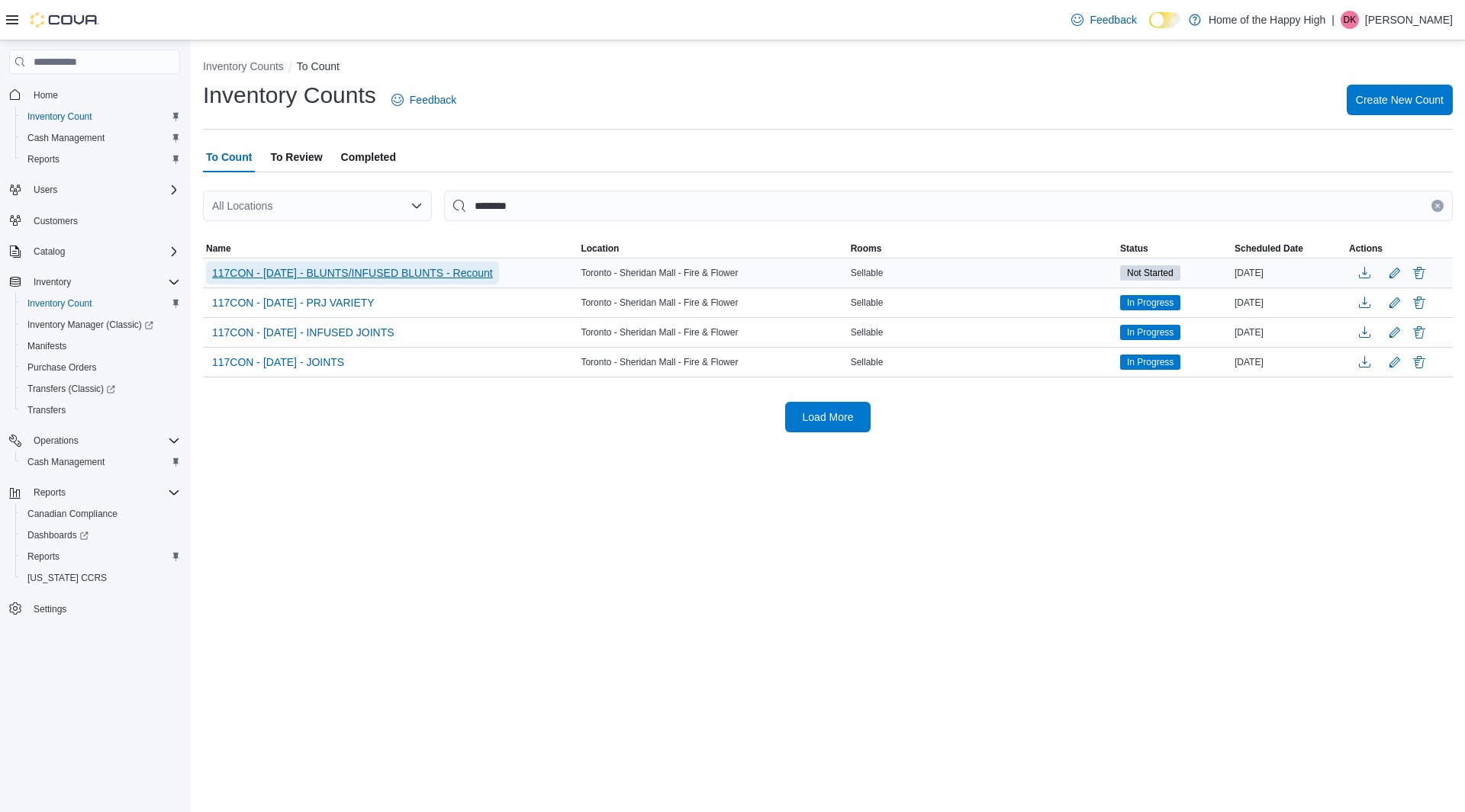
click at [470, 270] on span "117CON - 11/AUG/25 - BLUNTS/INFUSED BLUNTS - Recount" at bounding box center [352, 273] width 281 height 15
click at [476, 281] on span "117CON - 11/AUG/25 - BLUNTS/INFUSED BLUNTS - Recount" at bounding box center [352, 273] width 281 height 23
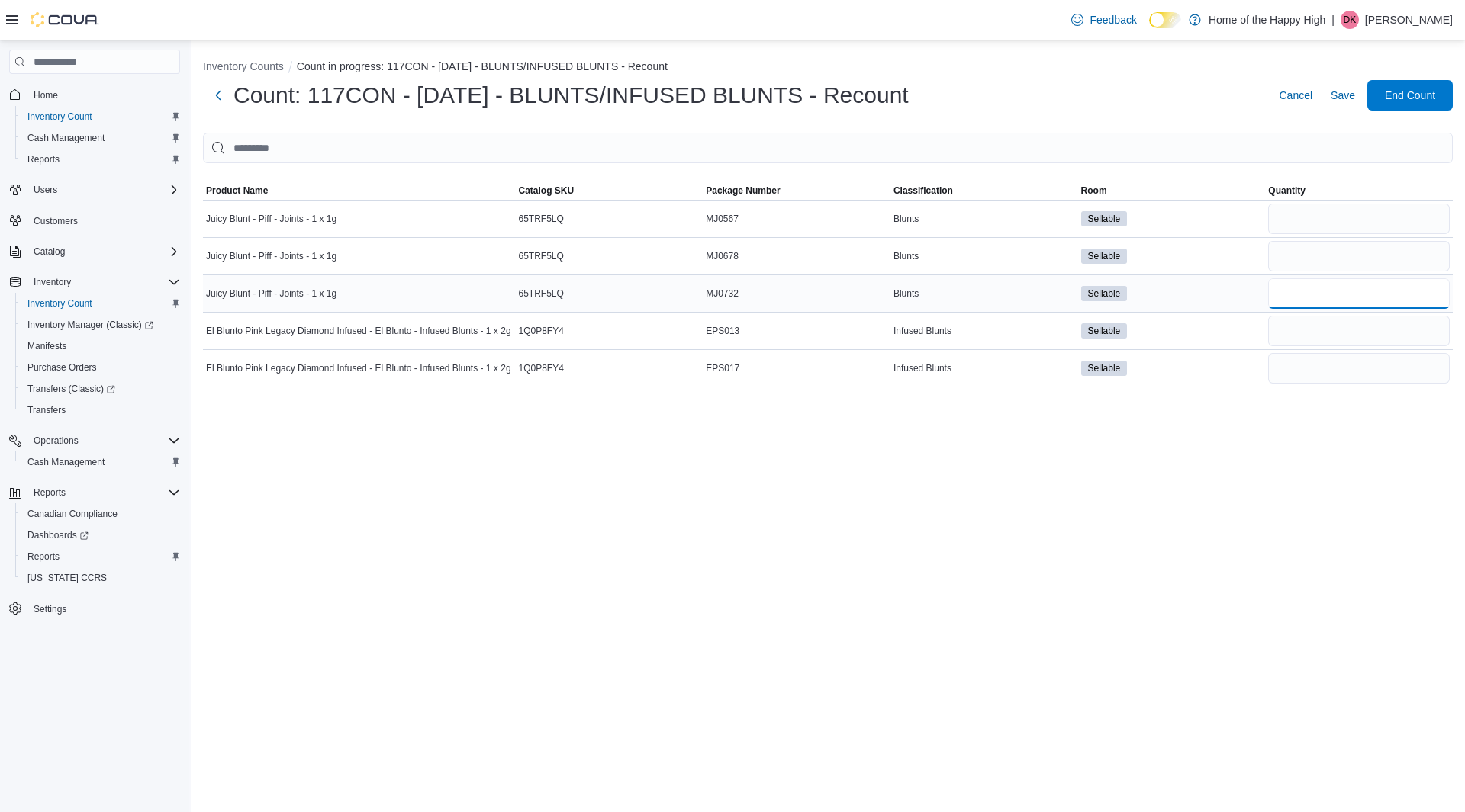
click at [1317, 294] on input "number" at bounding box center [1358, 294] width 181 height 31
type input "**"
click at [1320, 341] on input "number" at bounding box center [1358, 331] width 181 height 31
type input "*"
click at [1313, 260] on input "number" at bounding box center [1358, 256] width 181 height 31
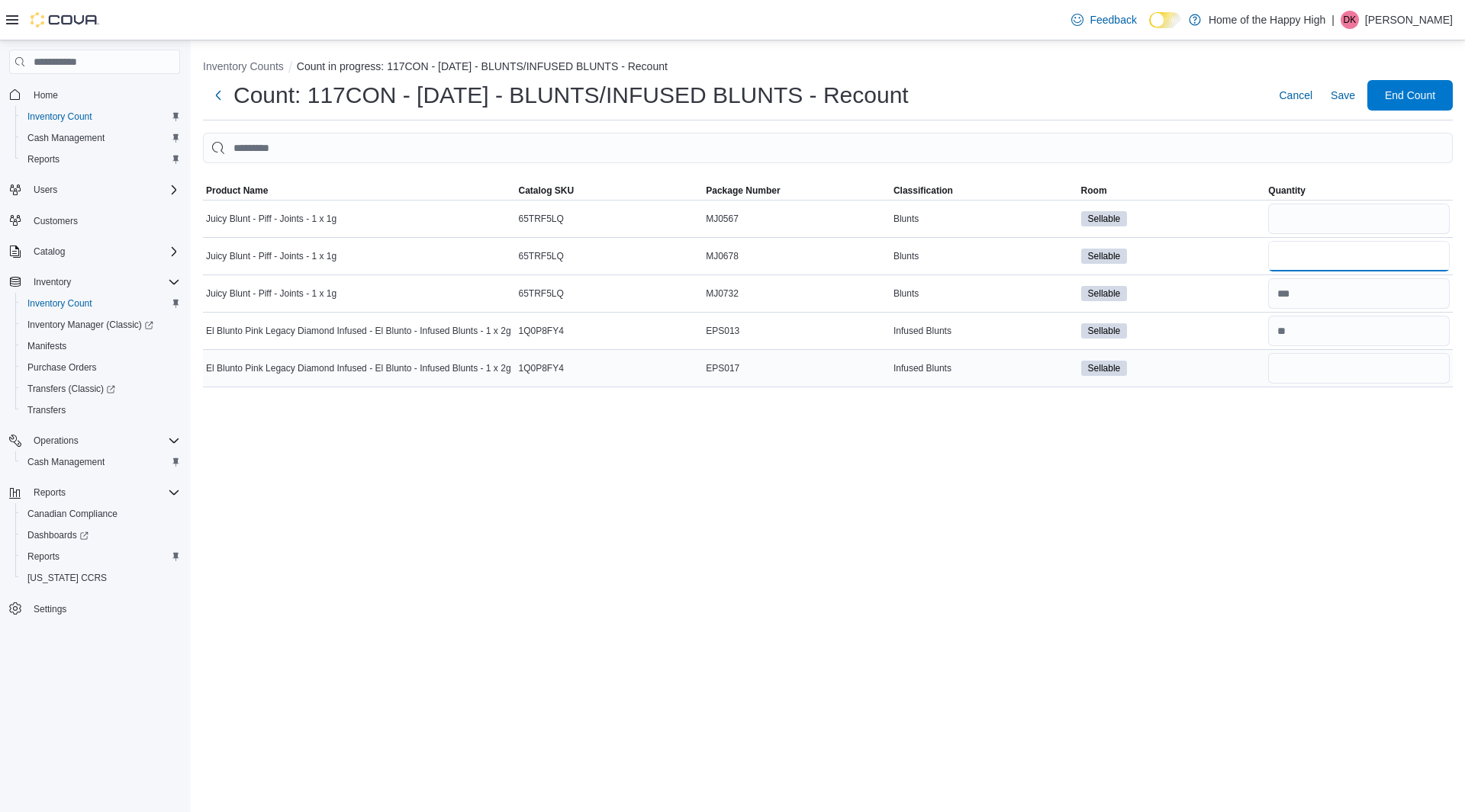
type input "*"
click at [1309, 368] on input "number" at bounding box center [1358, 368] width 181 height 31
click at [1335, 295] on input "number" at bounding box center [1358, 294] width 181 height 31
type input "**"
click at [1331, 229] on input "number" at bounding box center [1358, 219] width 181 height 31
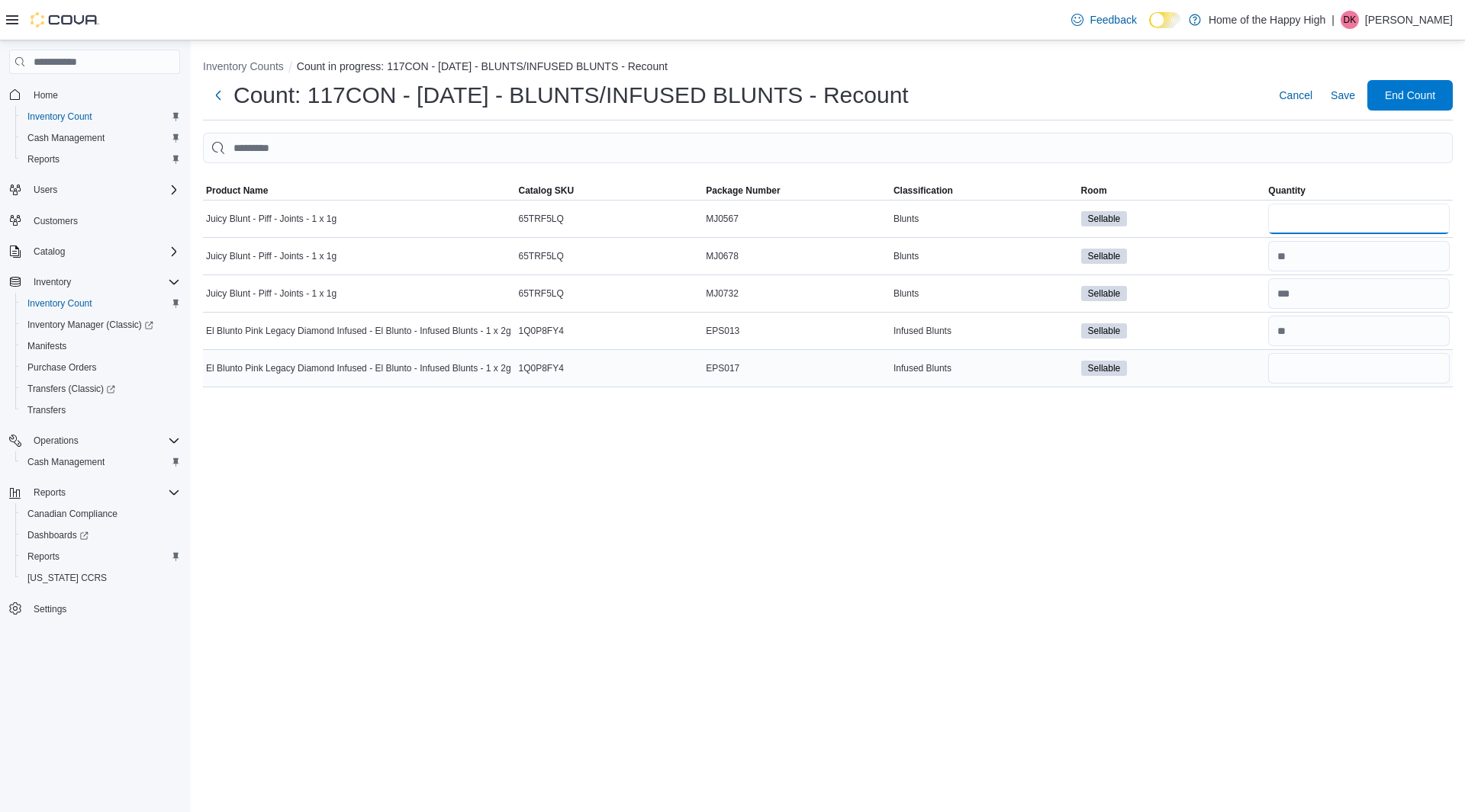
type input "*"
click at [1321, 378] on input "number" at bounding box center [1358, 368] width 181 height 31
type input "*"
click at [1335, 98] on span "Save" at bounding box center [1343, 96] width 24 height 15
click at [1341, 97] on span "Save" at bounding box center [1343, 96] width 24 height 15
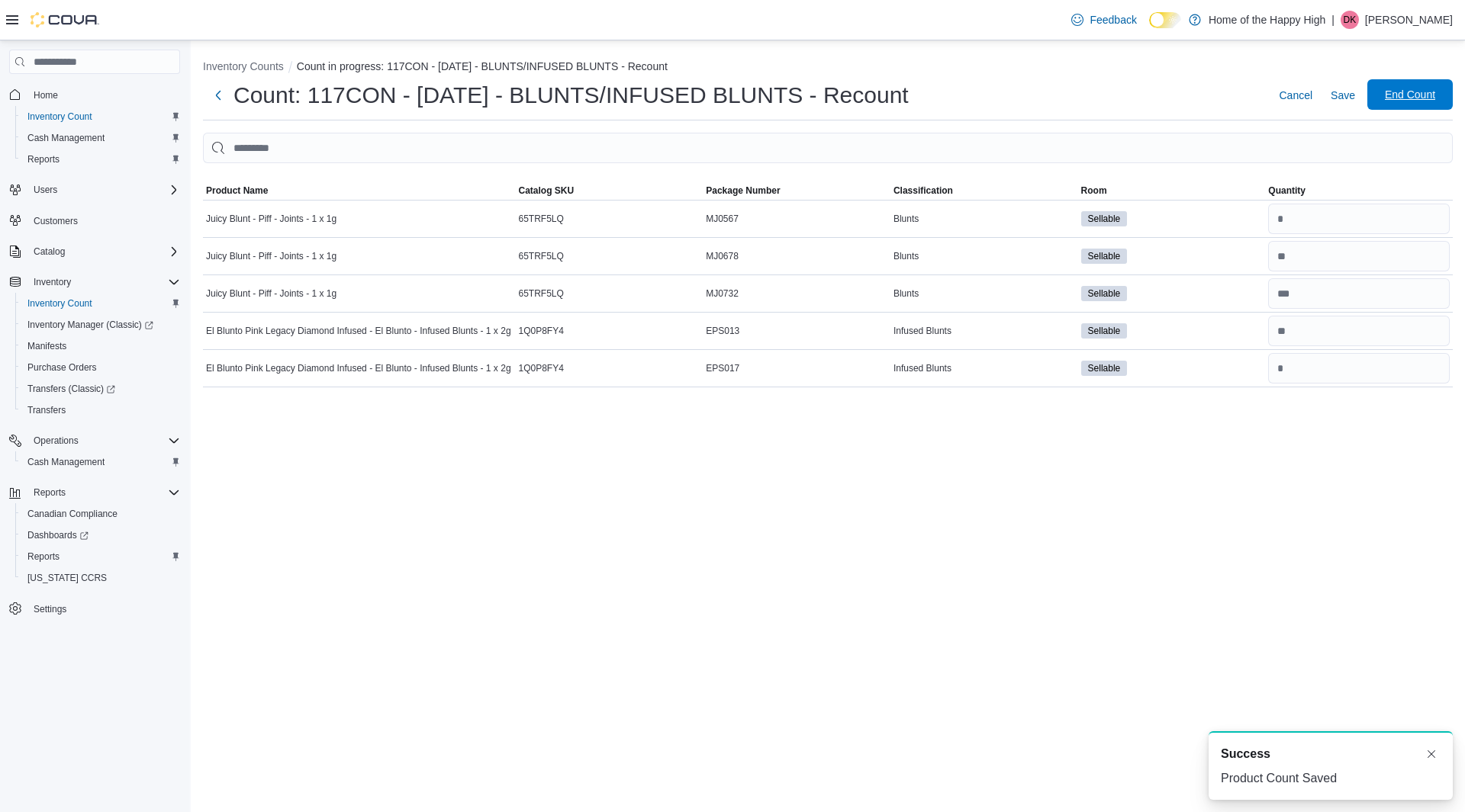
click at [1385, 102] on span "End Count" at bounding box center [1410, 95] width 51 height 15
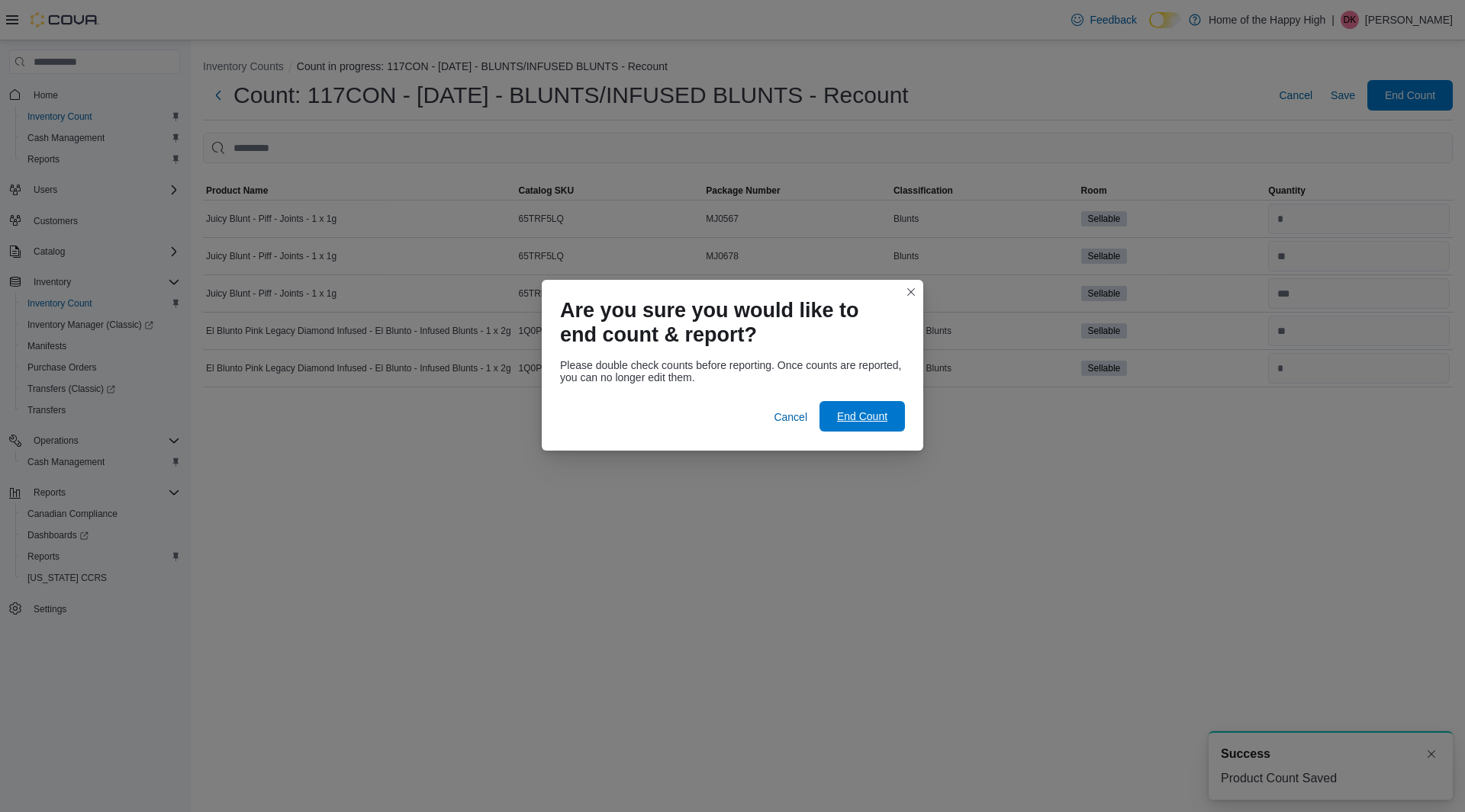
click at [882, 413] on span "End Count" at bounding box center [862, 416] width 51 height 15
